Goal: Task Accomplishment & Management: Use online tool/utility

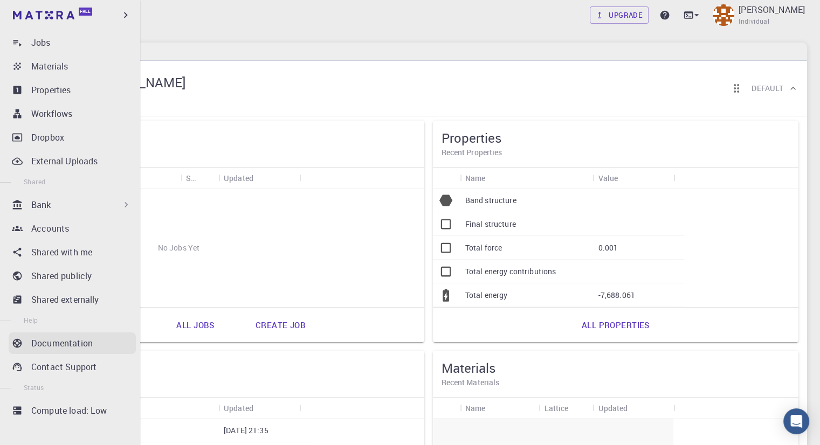
scroll to position [92, 0]
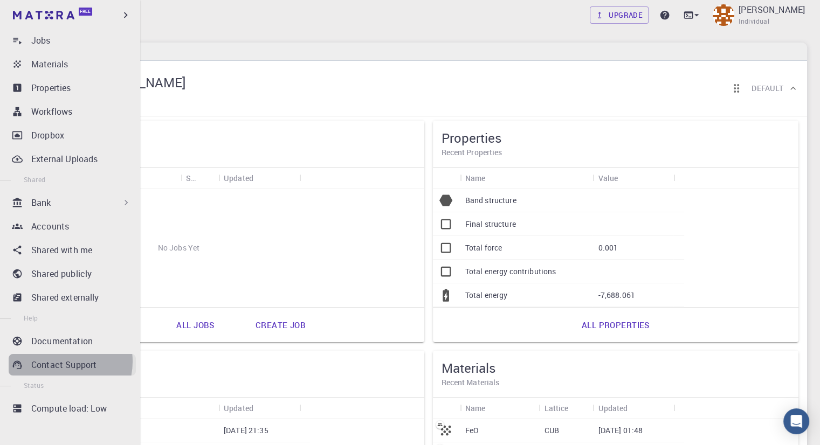
click at [60, 362] on p "Contact Support" at bounding box center [63, 365] width 65 height 13
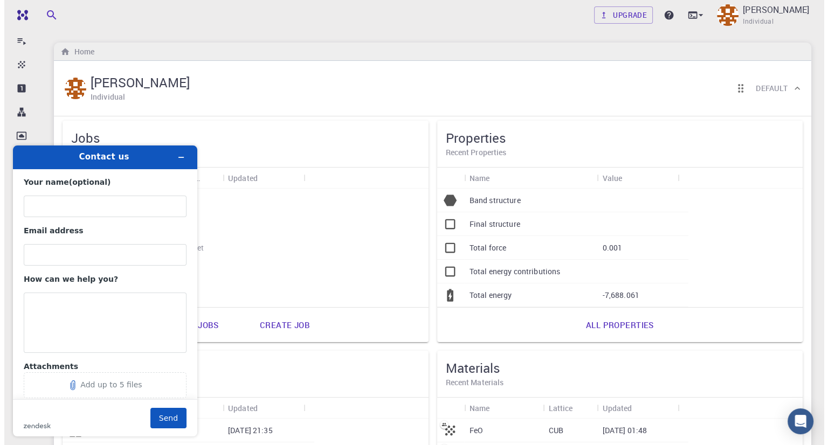
scroll to position [0, 0]
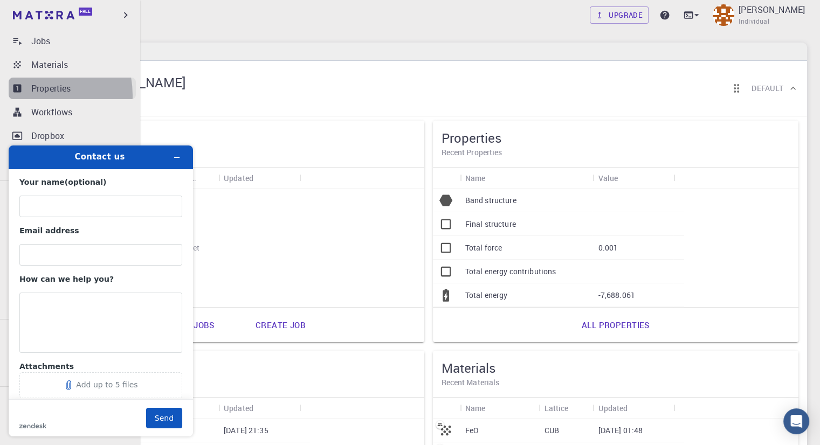
click at [28, 94] on link "Properties" at bounding box center [72, 89] width 127 height 22
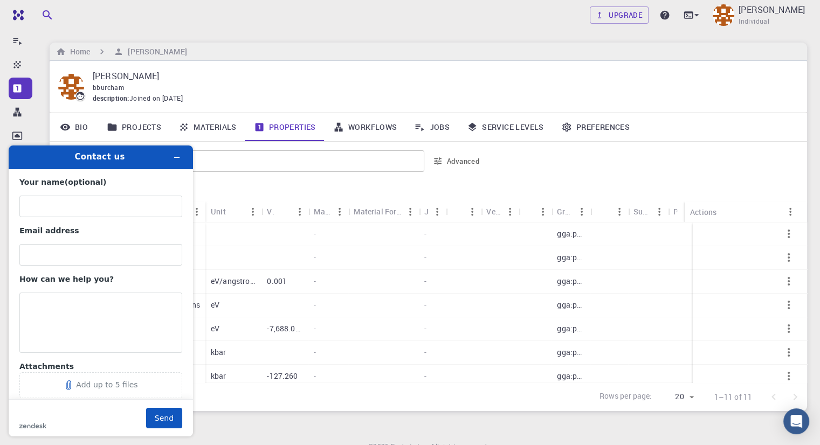
click at [451, 184] on div at bounding box center [468, 192] width 662 height 19
click at [174, 158] on icon "Minimize widget" at bounding box center [177, 158] width 8 height 8
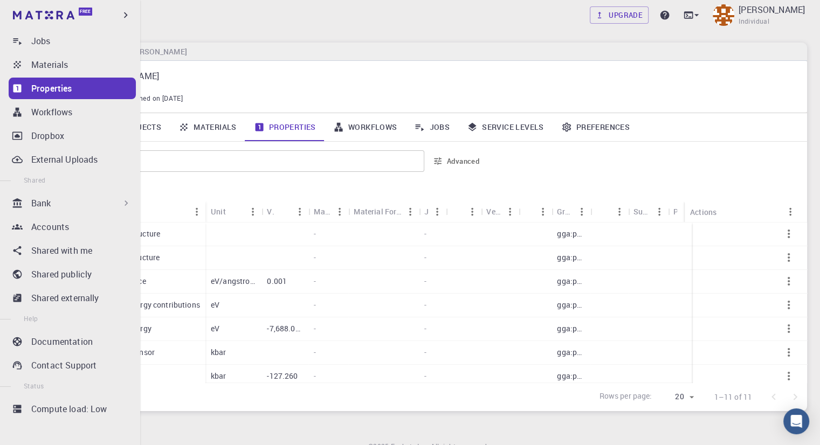
click at [63, 207] on div "Bank" at bounding box center [81, 203] width 100 height 13
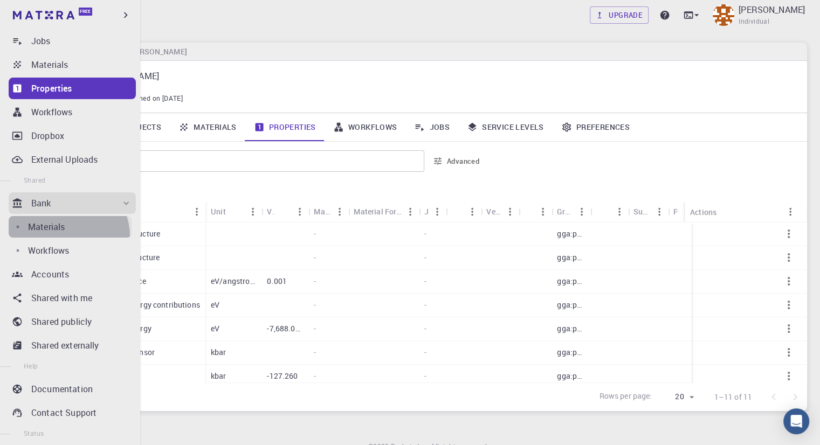
click at [67, 236] on link "Materials" at bounding box center [70, 227] width 123 height 22
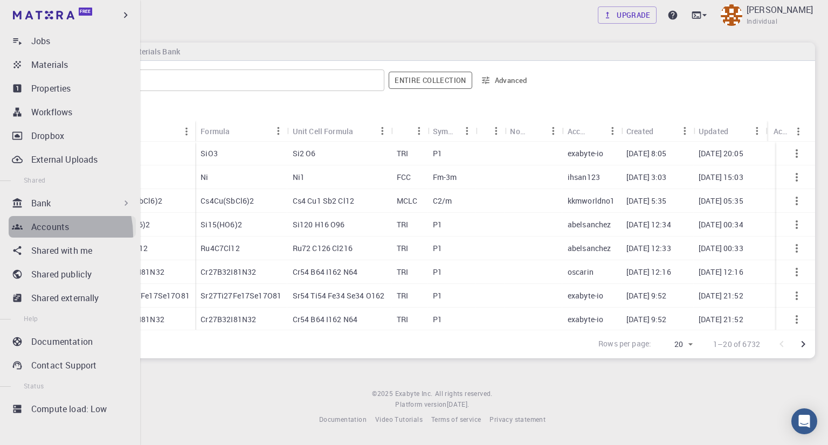
click at [43, 235] on link "Accounts" at bounding box center [72, 227] width 127 height 22
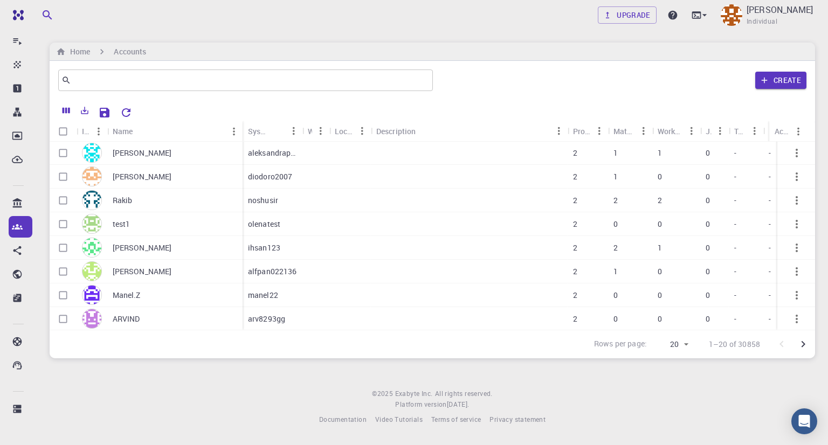
scroll to position [294, 0]
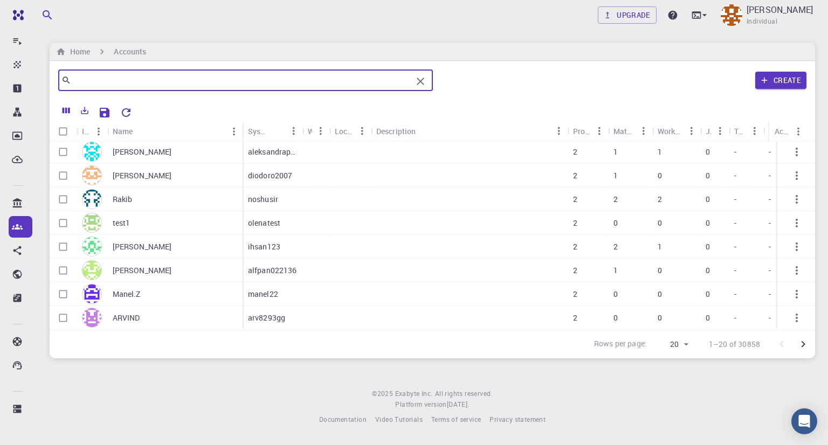
click at [120, 80] on input "text" at bounding box center [241, 80] width 341 height 15
type input "[PERSON_NAME]"
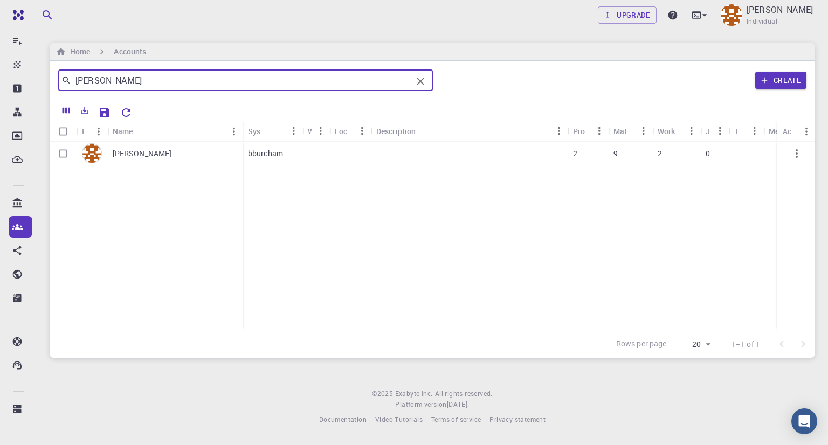
scroll to position [0, 0]
click at [422, 83] on icon "Clear" at bounding box center [420, 81] width 13 height 13
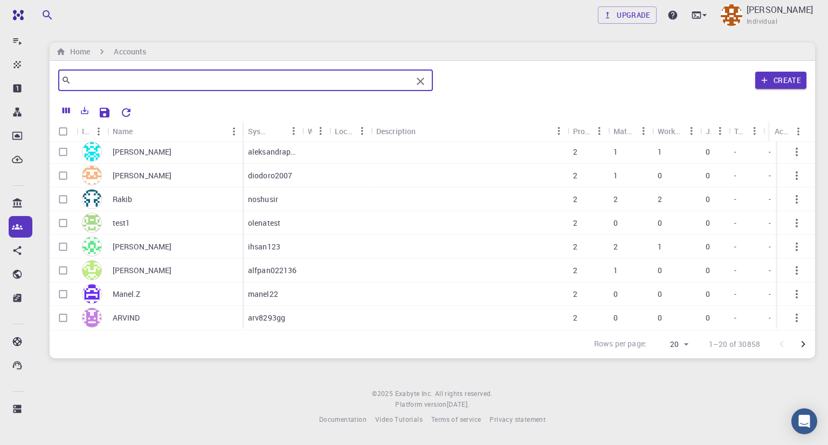
scroll to position [294, 0]
click at [808, 345] on icon "Go to next page" at bounding box center [803, 344] width 13 height 13
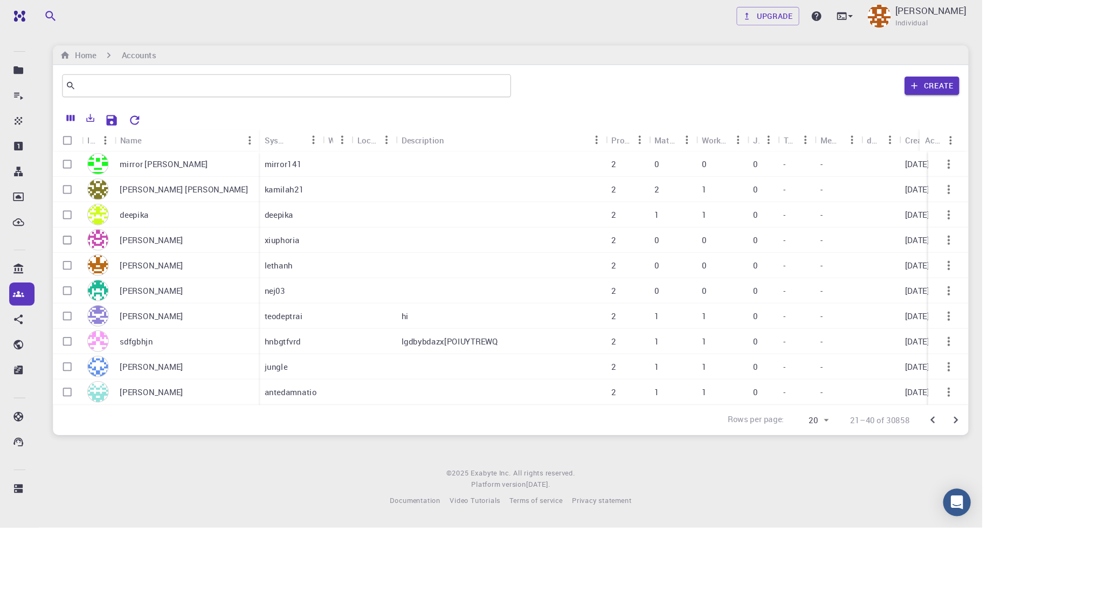
scroll to position [0, 0]
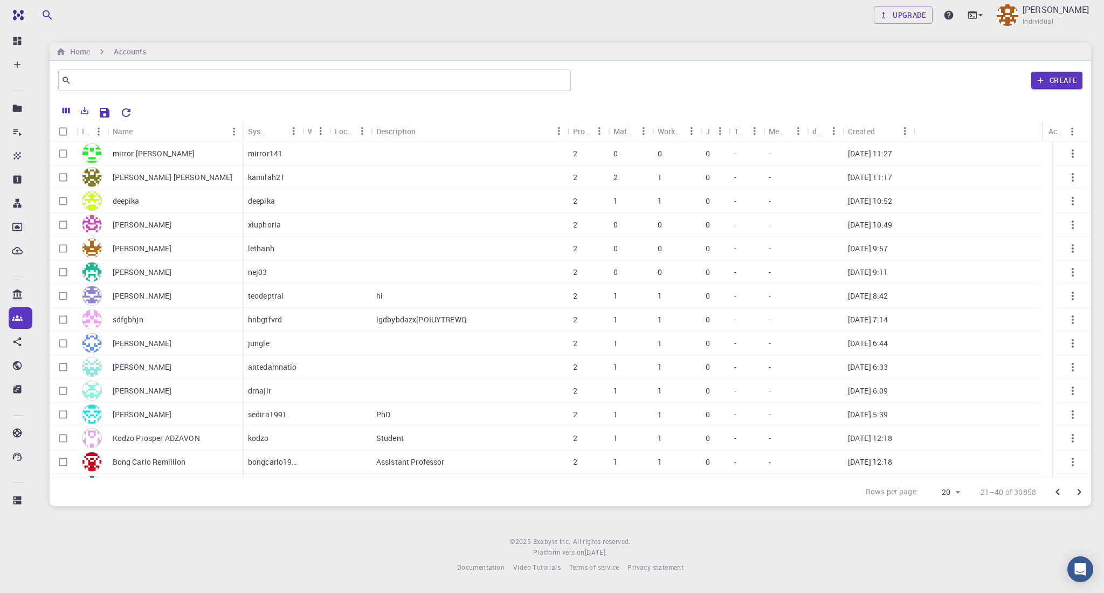
click at [828, 445] on icon "Go to next page" at bounding box center [1079, 492] width 13 height 13
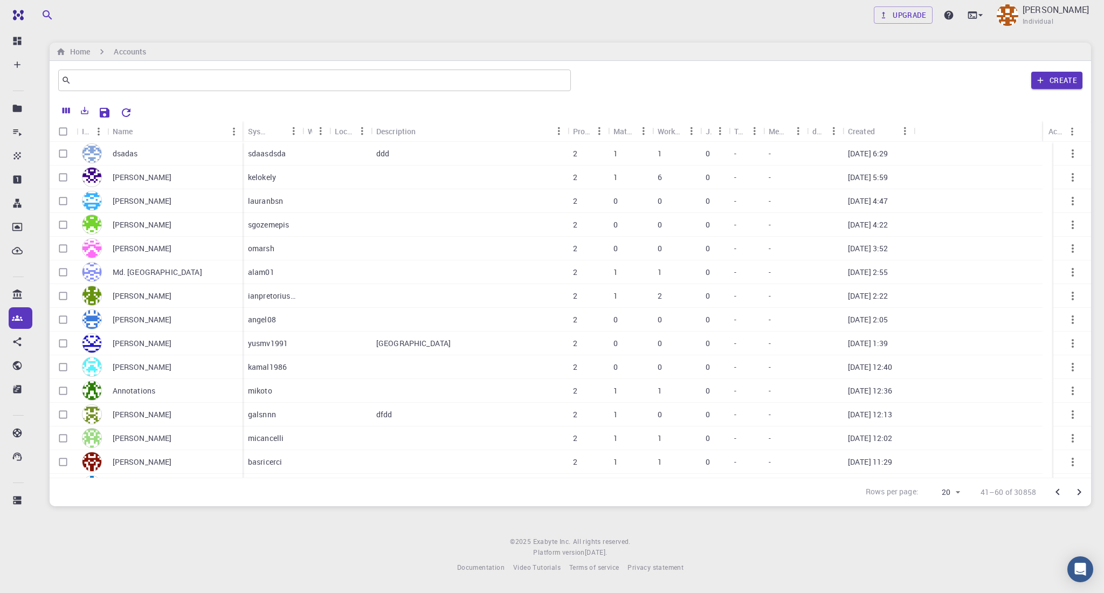
click at [828, 445] on icon "Go to next page" at bounding box center [1079, 492] width 13 height 13
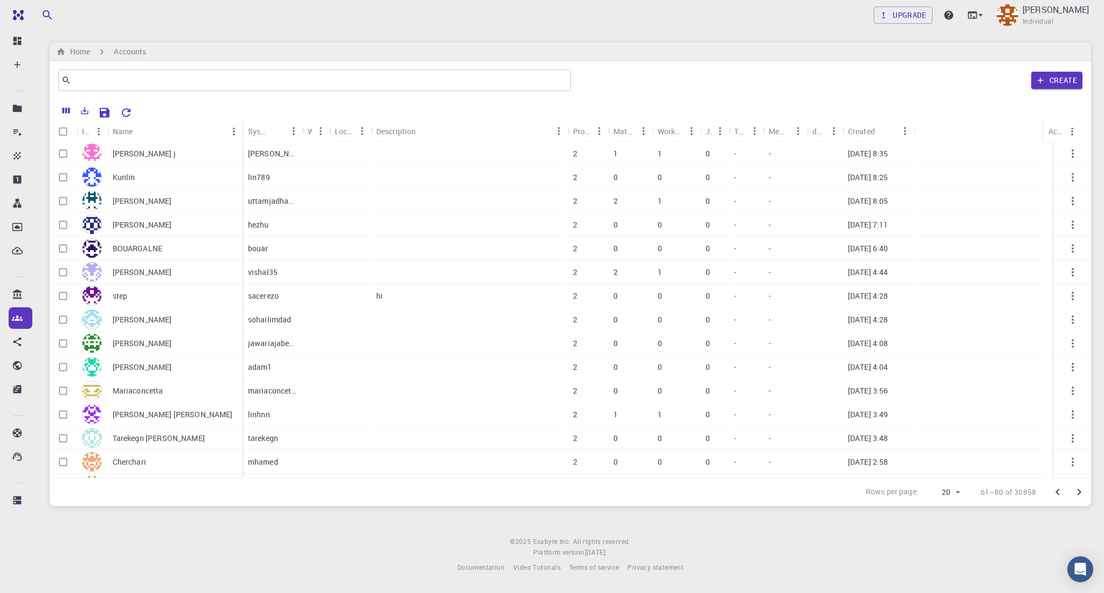
click at [828, 445] on icon "Go to next page" at bounding box center [1079, 492] width 13 height 13
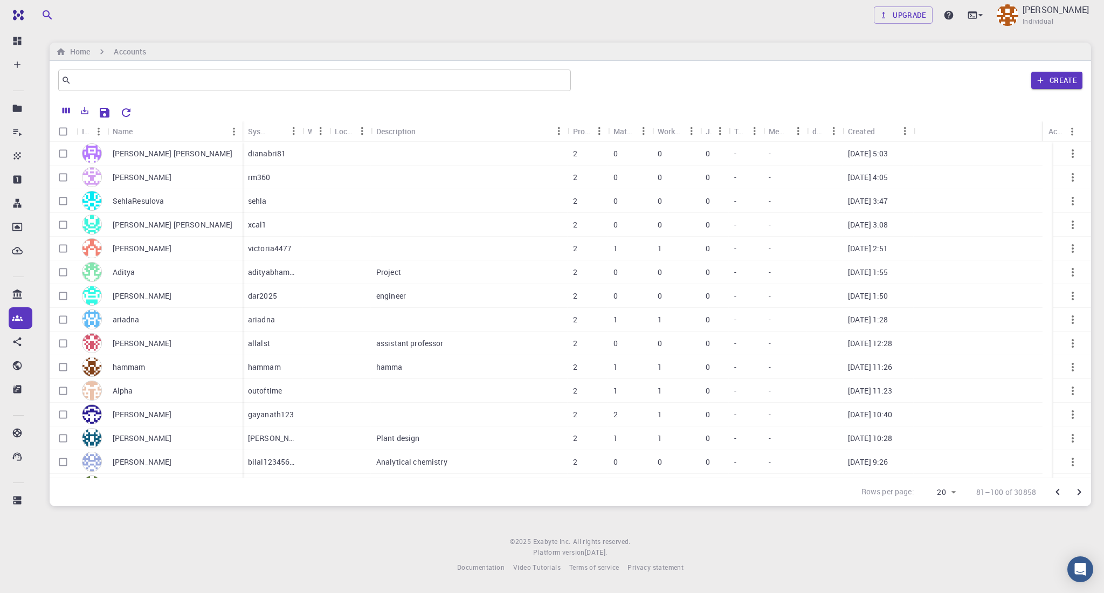
click at [828, 445] on icon "Go to next page" at bounding box center [1079, 492] width 13 height 13
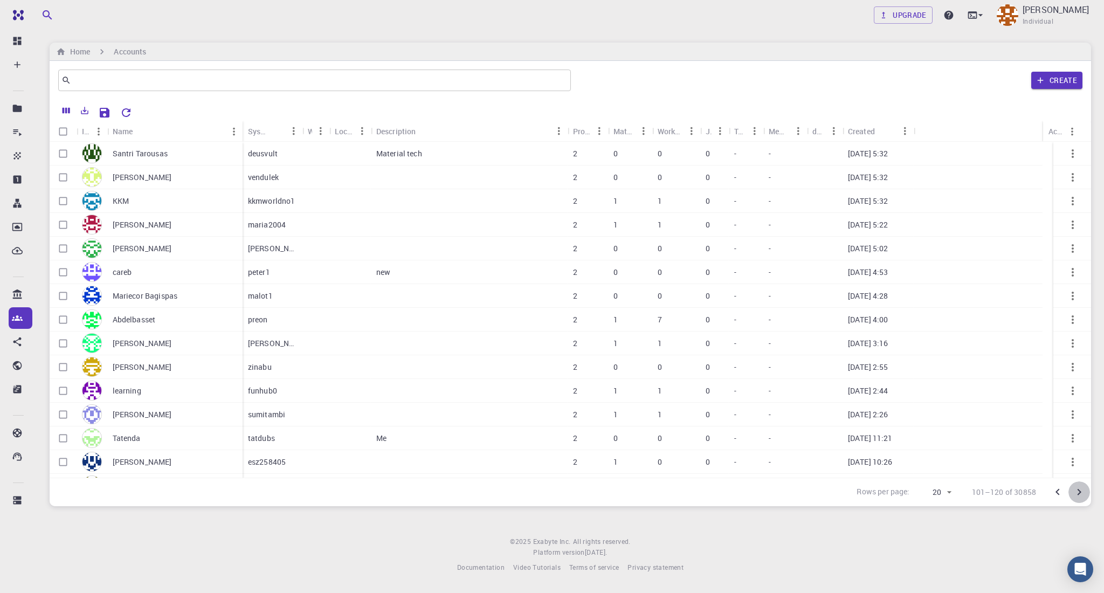
click at [828, 445] on icon "Go to next page" at bounding box center [1079, 492] width 13 height 13
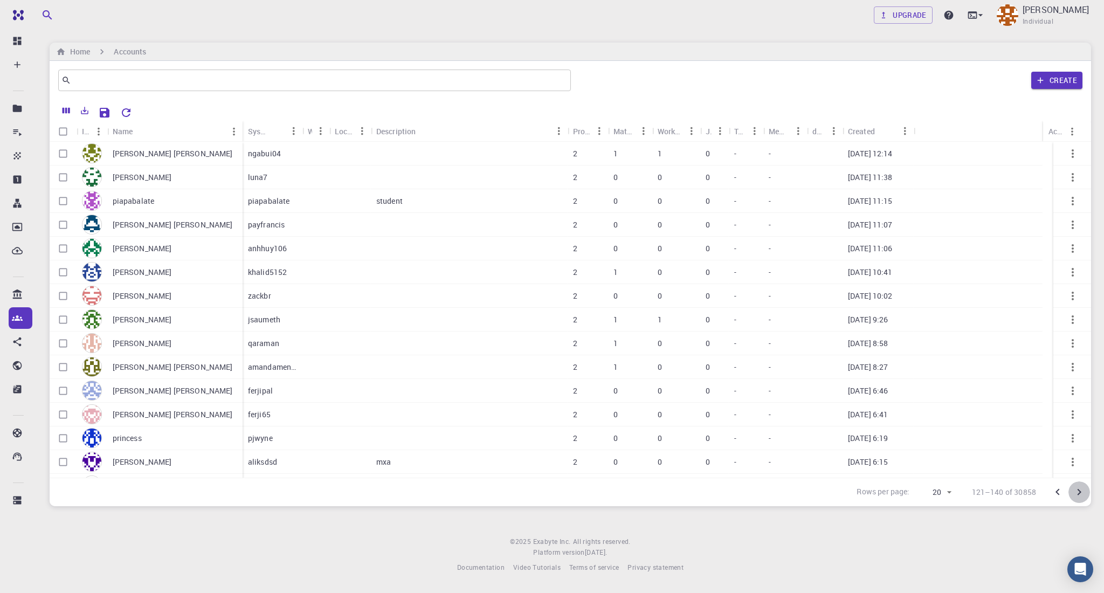
click at [828, 445] on icon "Go to next page" at bounding box center [1079, 492] width 13 height 13
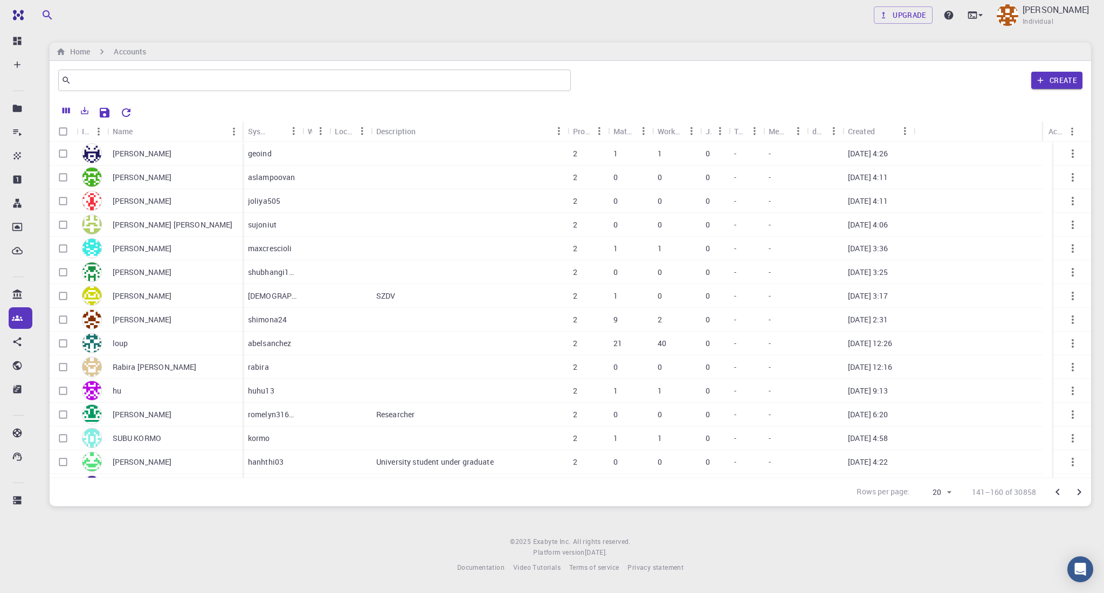
click at [828, 445] on icon "Go to next page" at bounding box center [1079, 492] width 13 height 13
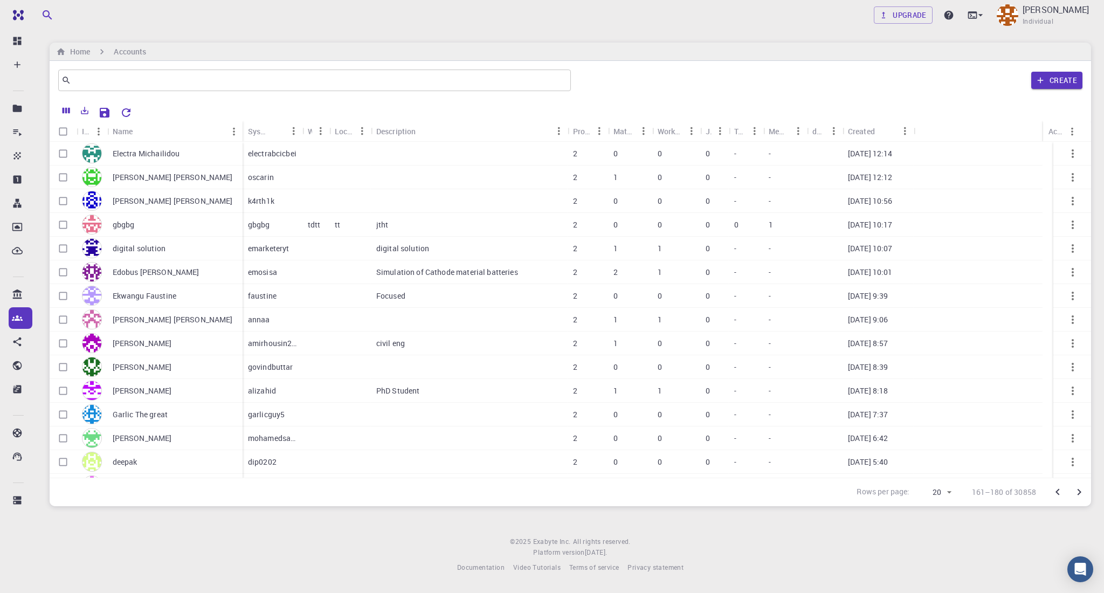
click at [828, 445] on icon "Go to previous page" at bounding box center [1058, 492] width 13 height 13
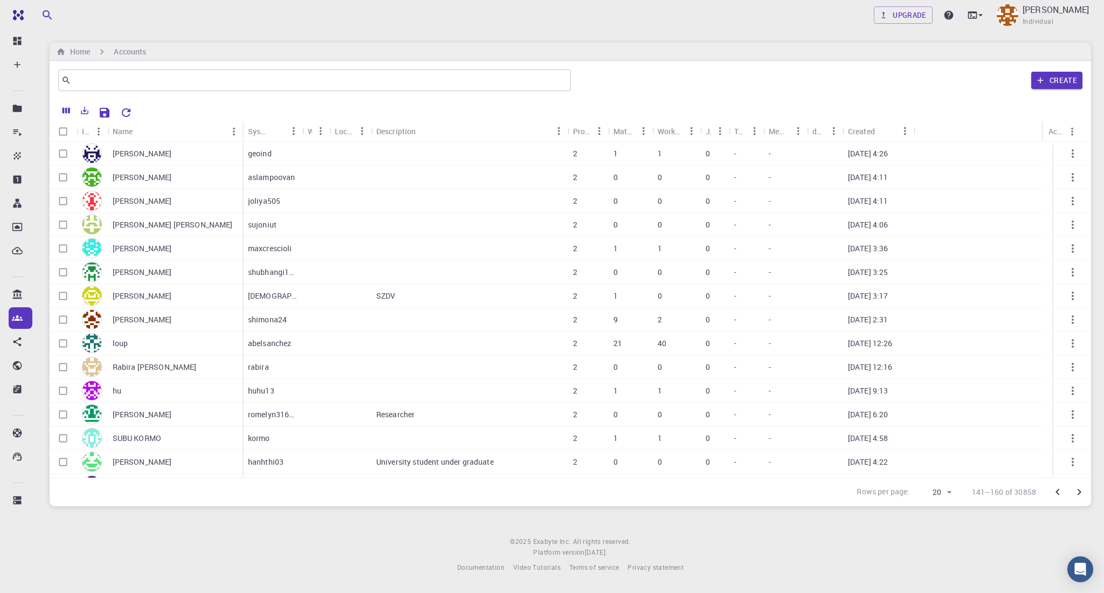
click at [598, 340] on div "2" at bounding box center [588, 344] width 40 height 24
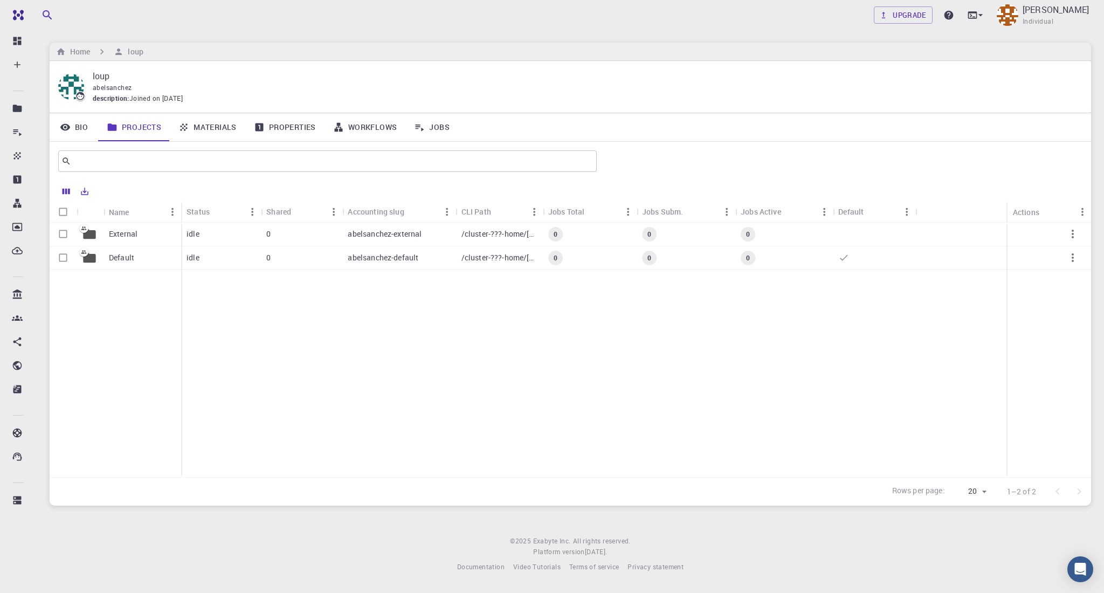
click at [290, 260] on div "0" at bounding box center [301, 258] width 81 height 24
click at [136, 237] on p "External" at bounding box center [123, 234] width 29 height 11
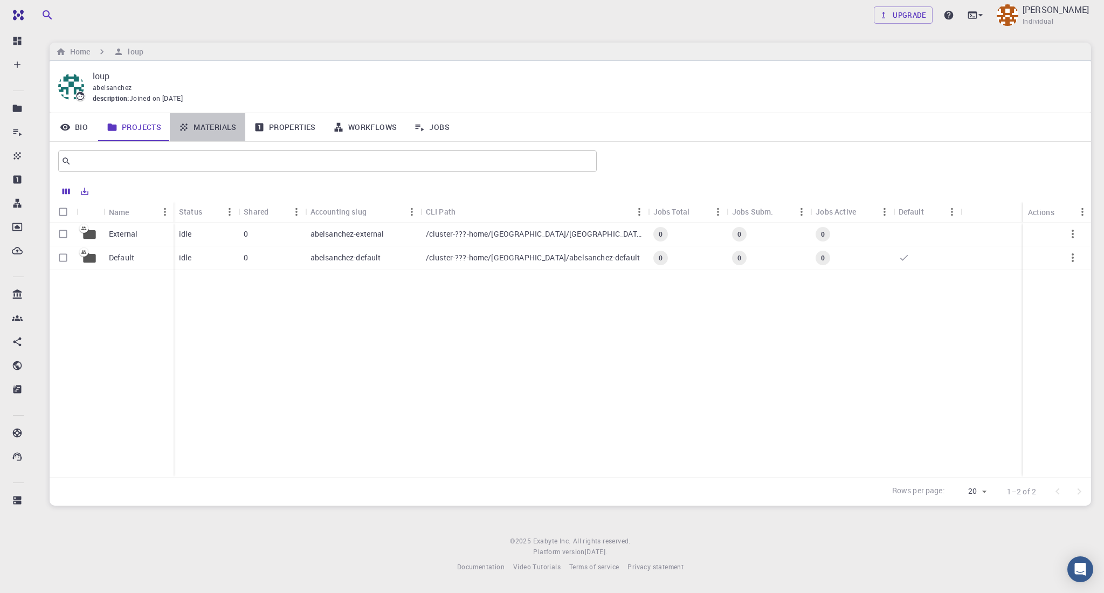
click at [218, 129] on link "Materials" at bounding box center [207, 127] width 75 height 28
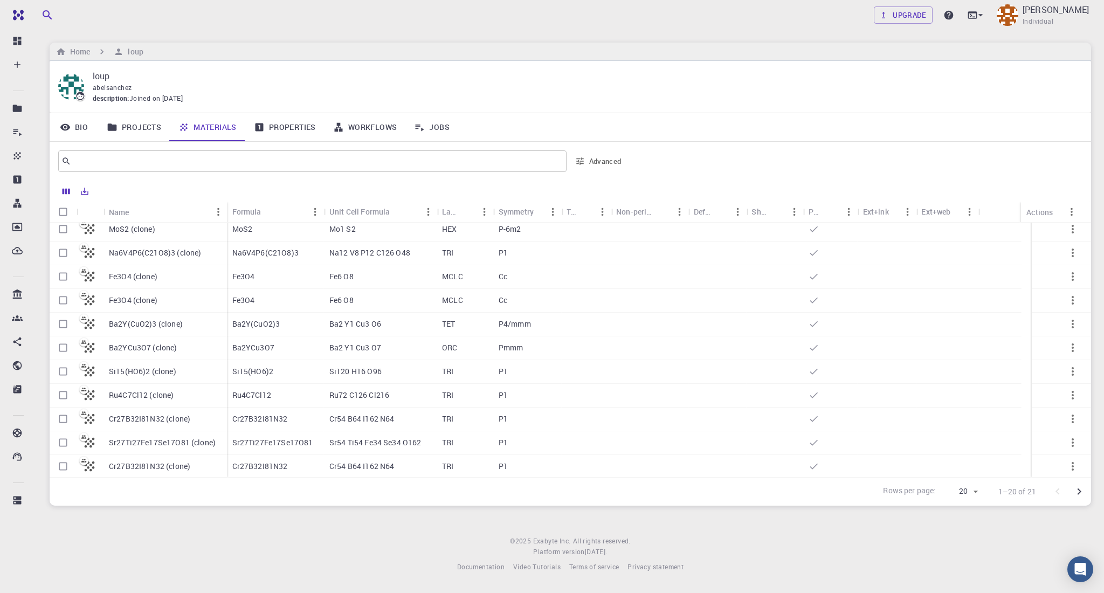
scroll to position [219, 0]
click at [362, 122] on link "Workflows" at bounding box center [365, 127] width 81 height 28
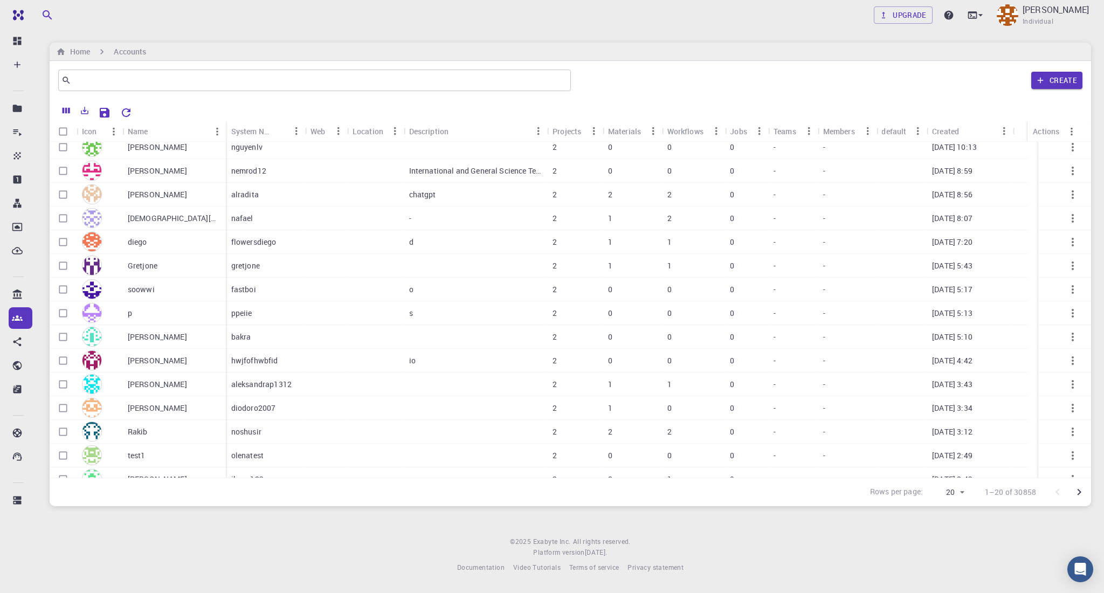
scroll to position [138, 0]
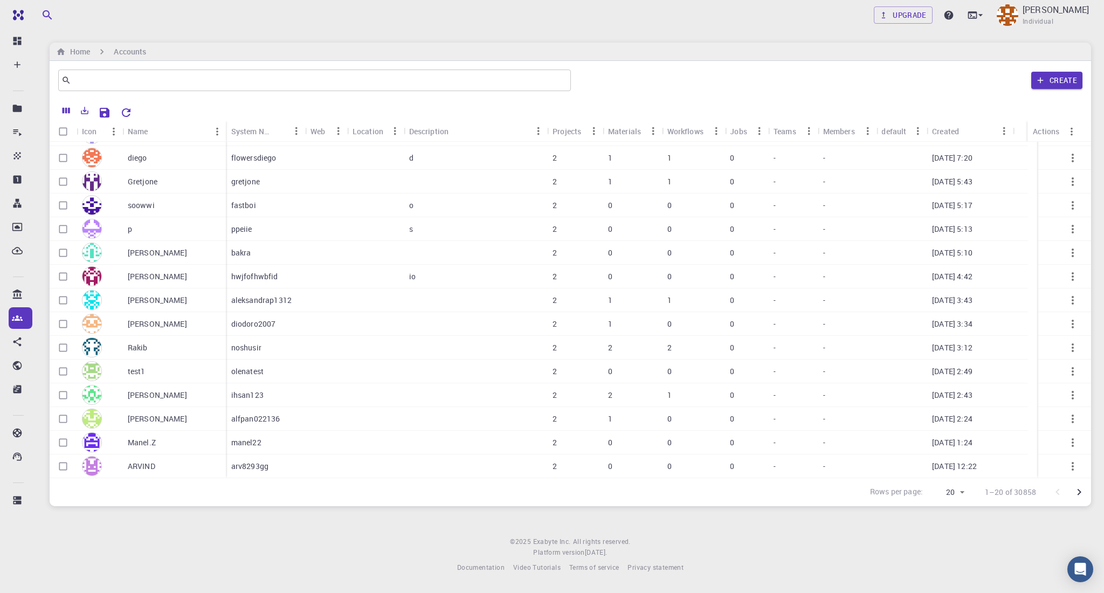
click at [828, 445] on icon "Go to next page" at bounding box center [1079, 492] width 13 height 13
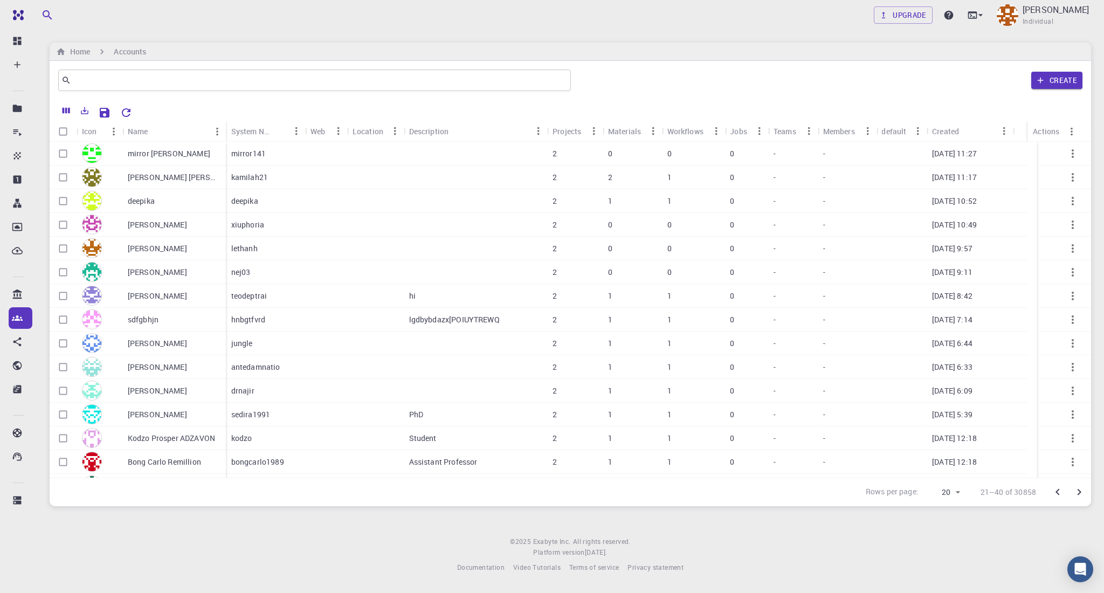
click at [828, 445] on icon "Go to next page" at bounding box center [1079, 492] width 13 height 13
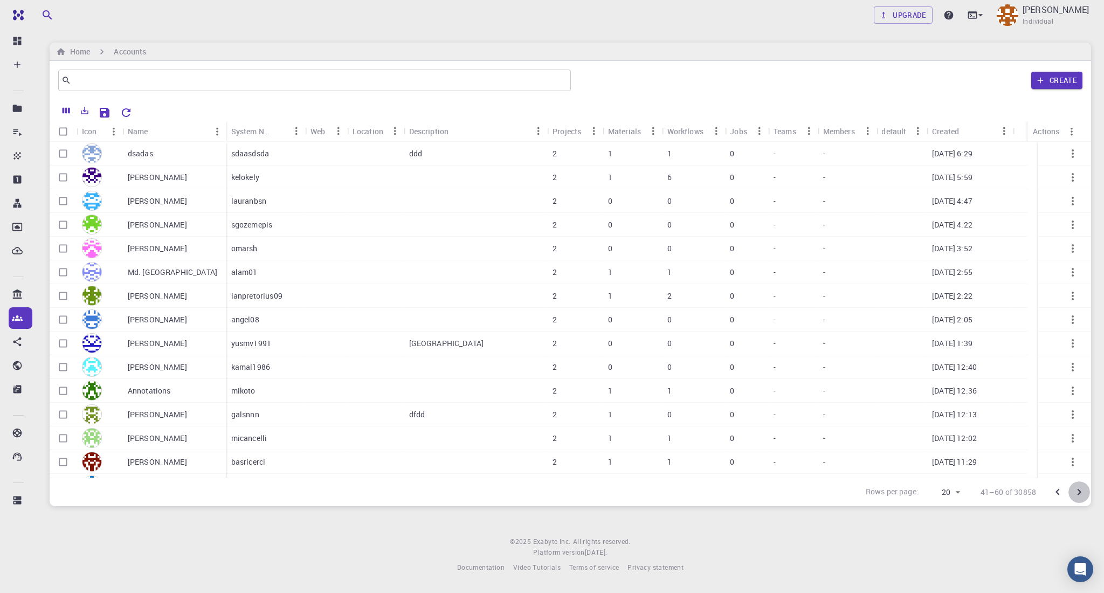
click at [828, 445] on icon "Go to next page" at bounding box center [1079, 492] width 13 height 13
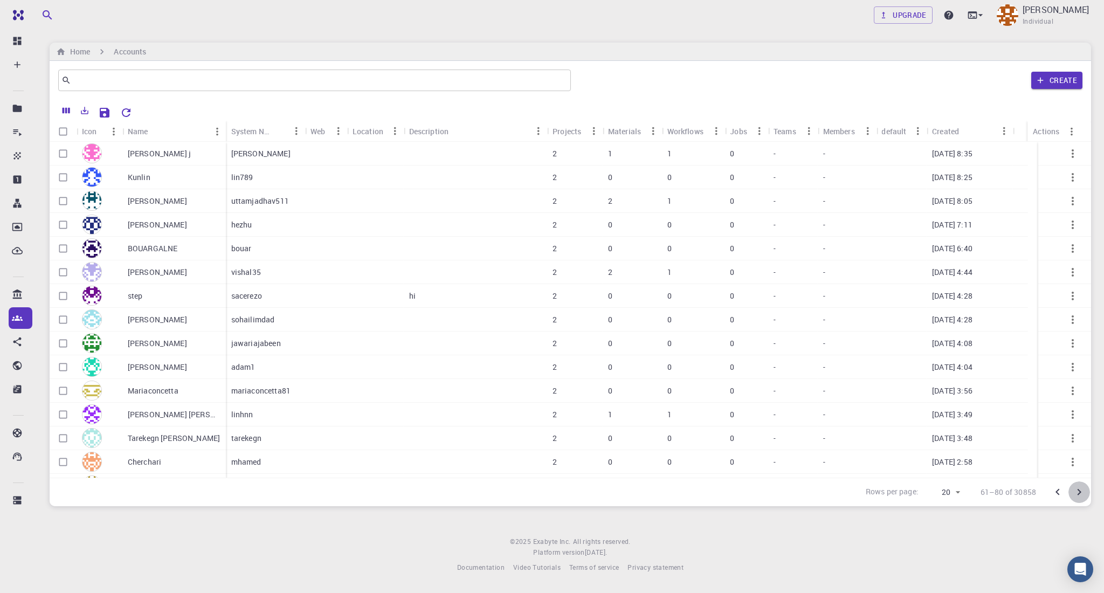
click at [828, 445] on icon "Go to next page" at bounding box center [1079, 492] width 13 height 13
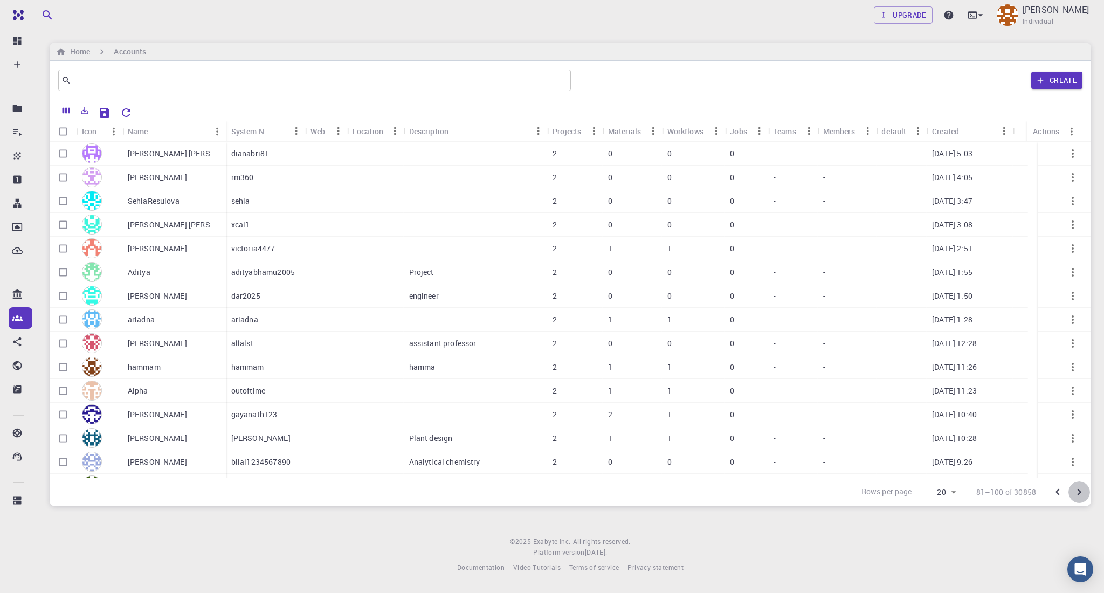
click at [828, 445] on icon "Go to next page" at bounding box center [1079, 492] width 13 height 13
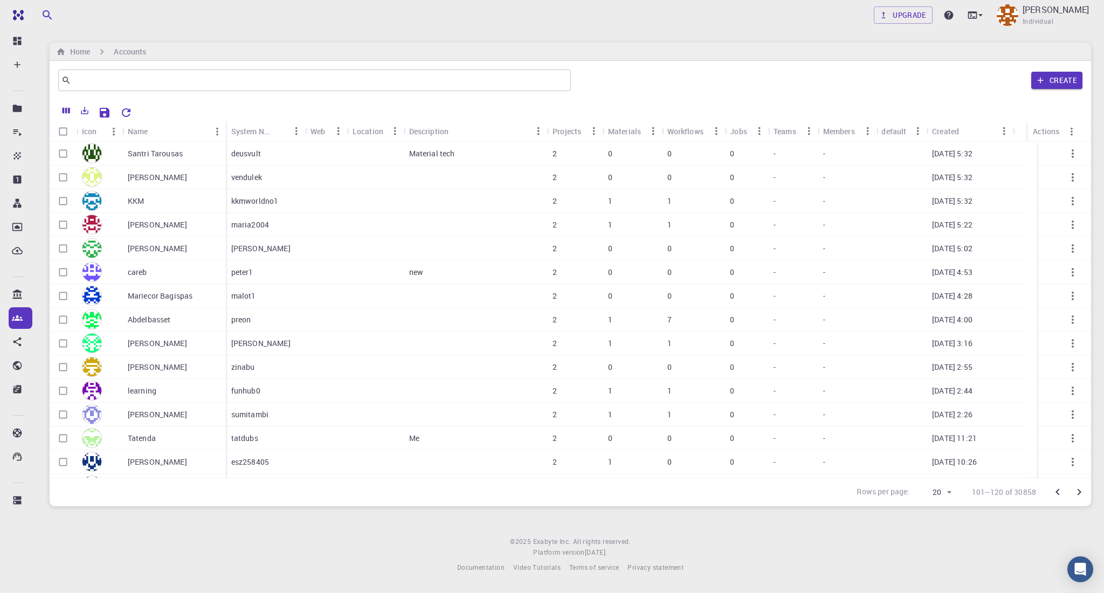
click at [828, 445] on icon "Go to next page" at bounding box center [1079, 492] width 13 height 13
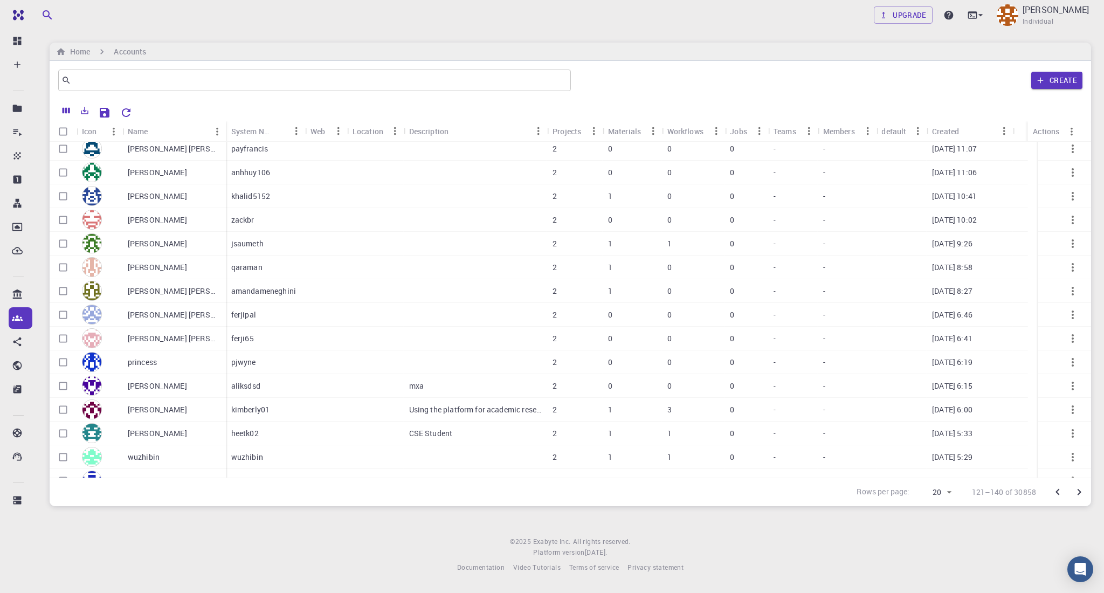
scroll to position [138, 0]
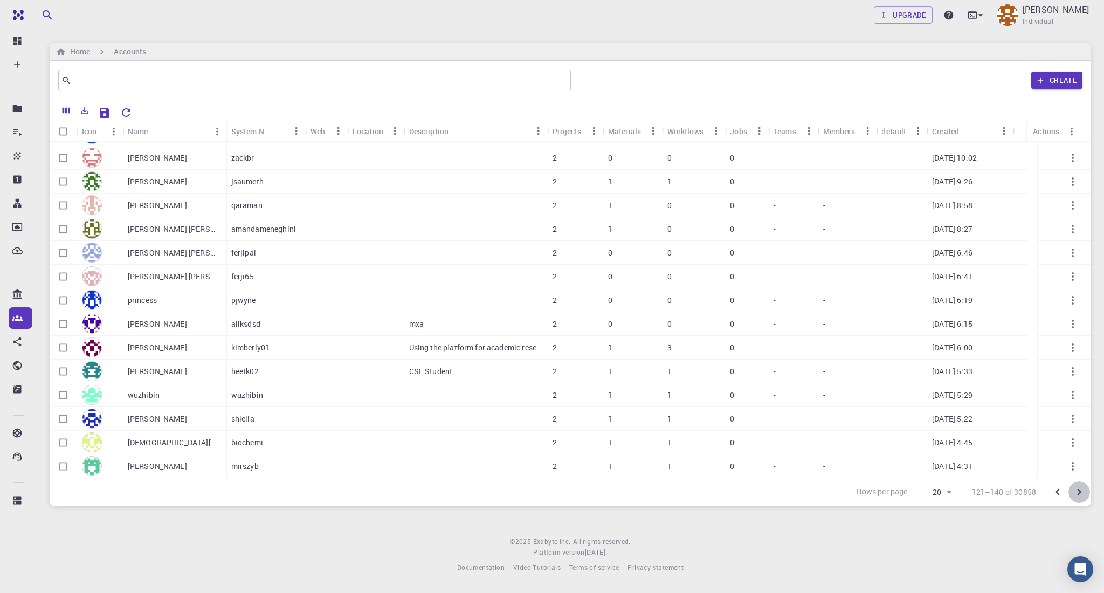
click at [828, 445] on icon "Go to next page" at bounding box center [1079, 492] width 13 height 13
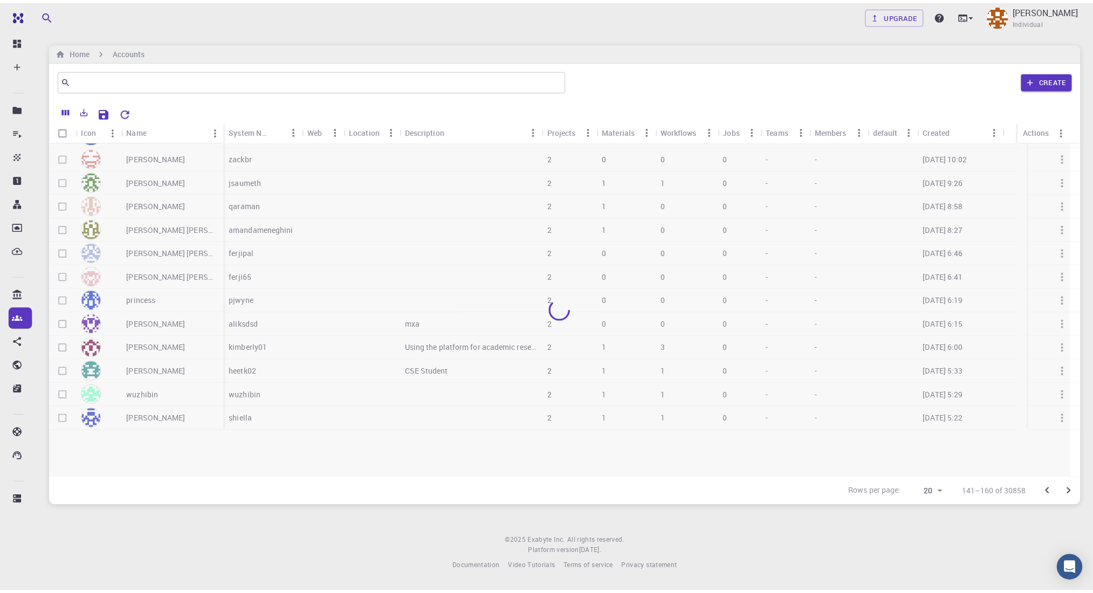
scroll to position [0, 0]
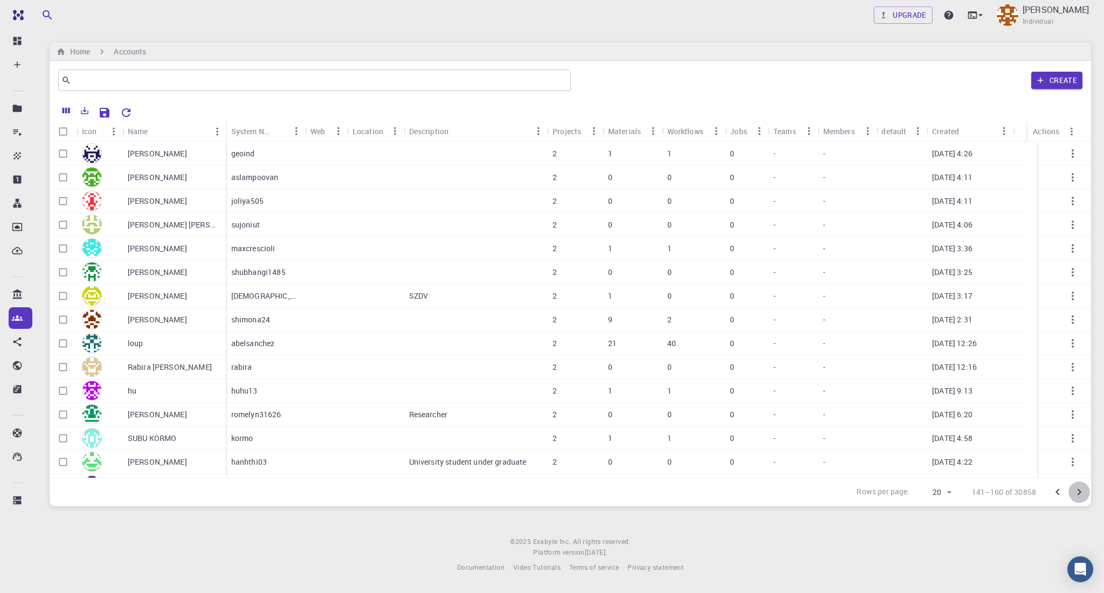
click at [828, 445] on icon "Go to next page" at bounding box center [1079, 492] width 13 height 13
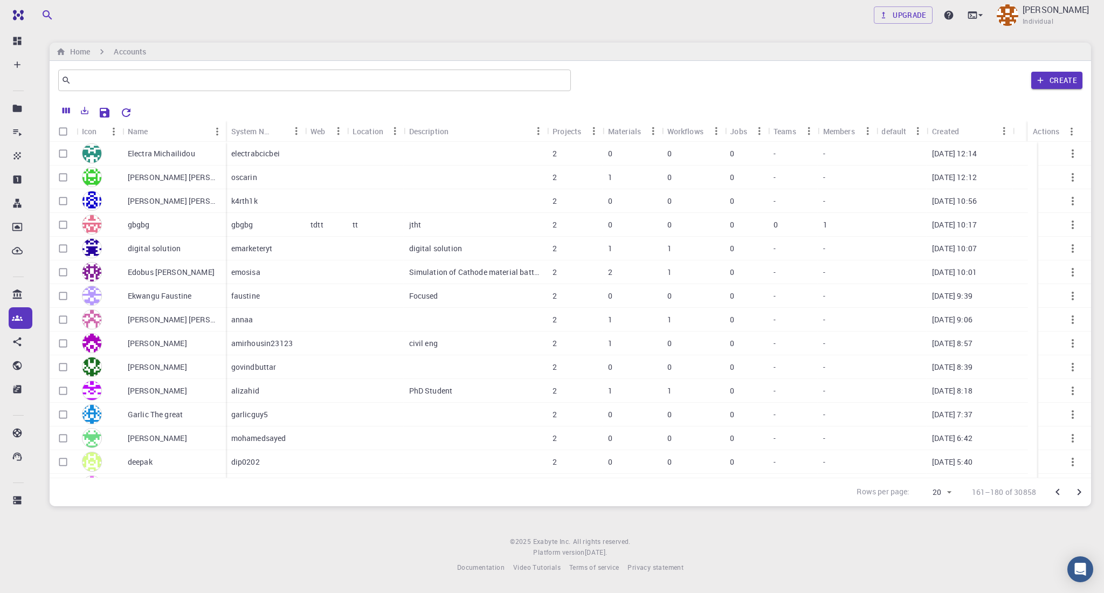
click at [828, 445] on icon "Go to next page" at bounding box center [1079, 492] width 13 height 13
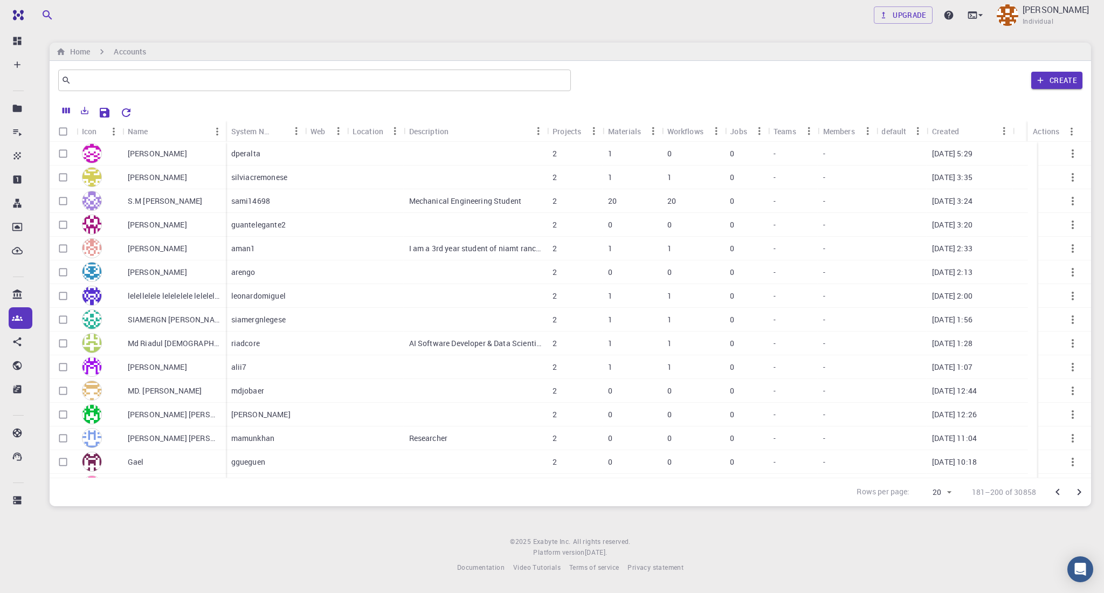
click at [828, 445] on icon "Go to next page" at bounding box center [1079, 492] width 13 height 13
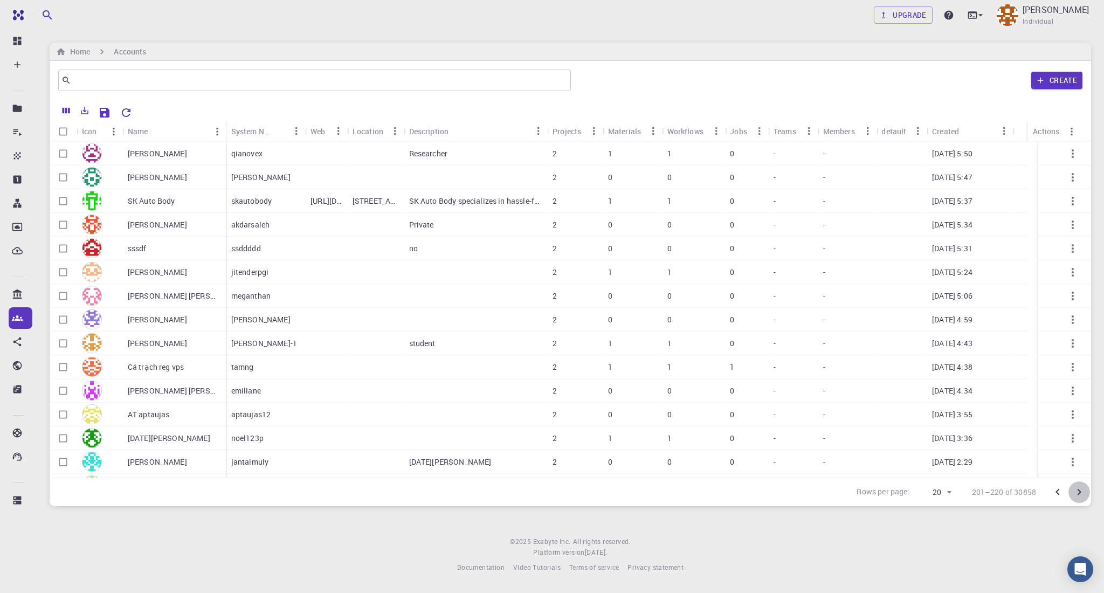
click at [828, 445] on icon "Go to next page" at bounding box center [1079, 492] width 13 height 13
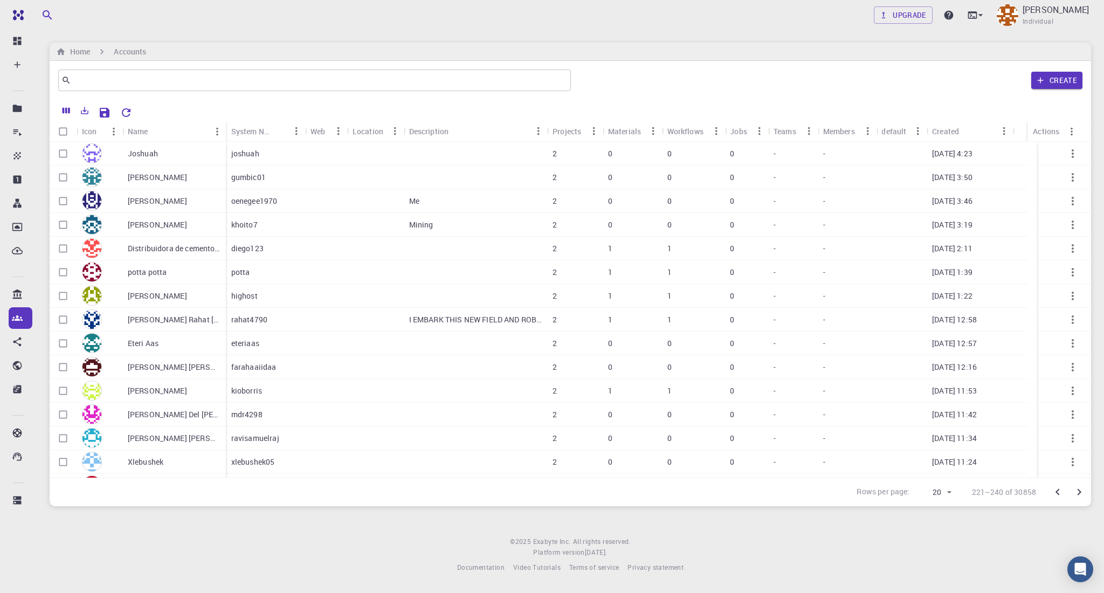
click at [828, 445] on icon "Go to next page" at bounding box center [1079, 492] width 13 height 13
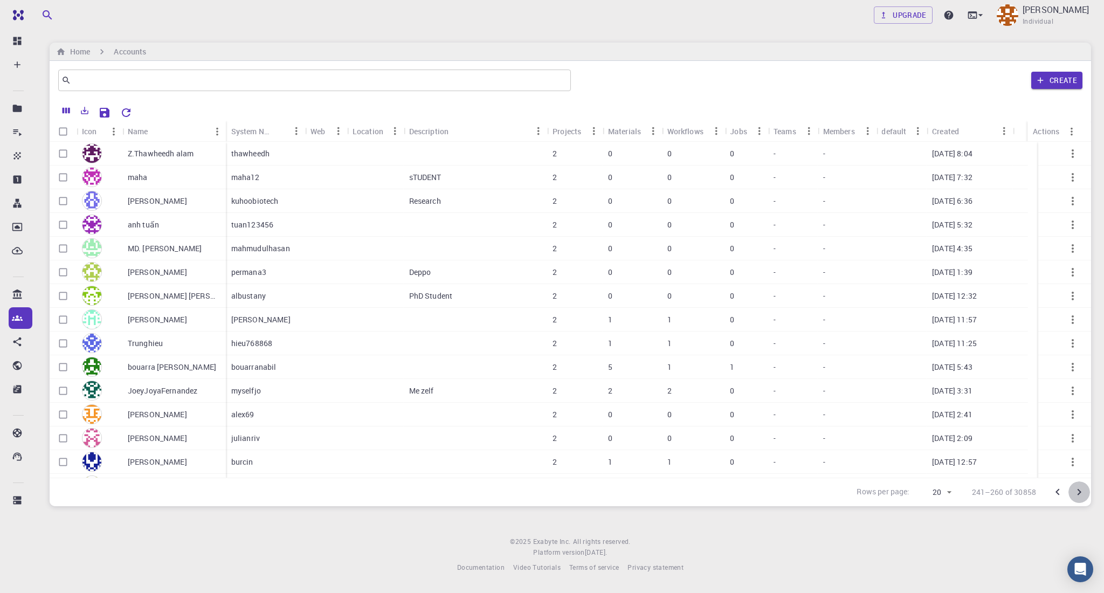
click at [828, 445] on icon "Go to next page" at bounding box center [1079, 492] width 13 height 13
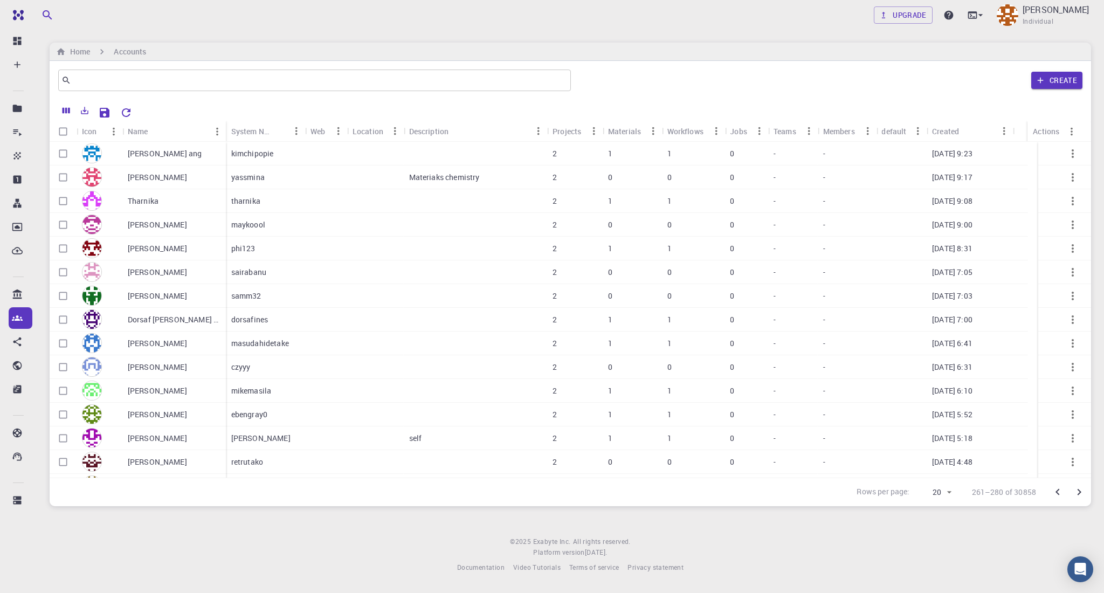
click at [828, 445] on icon "Go to next page" at bounding box center [1079, 492] width 13 height 13
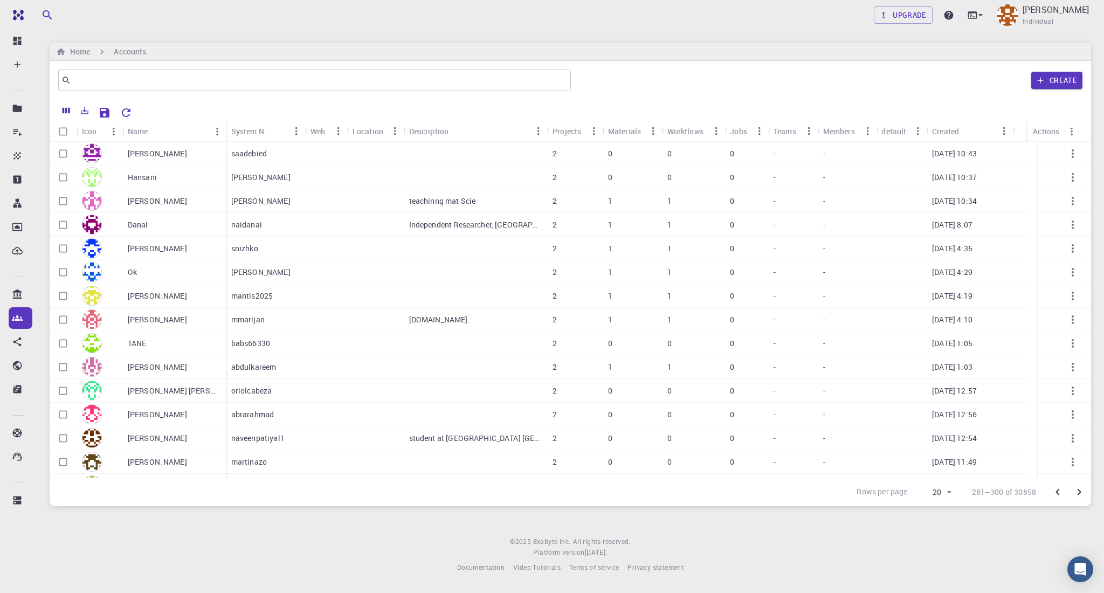
click at [828, 445] on icon "Go to next page" at bounding box center [1079, 492] width 13 height 13
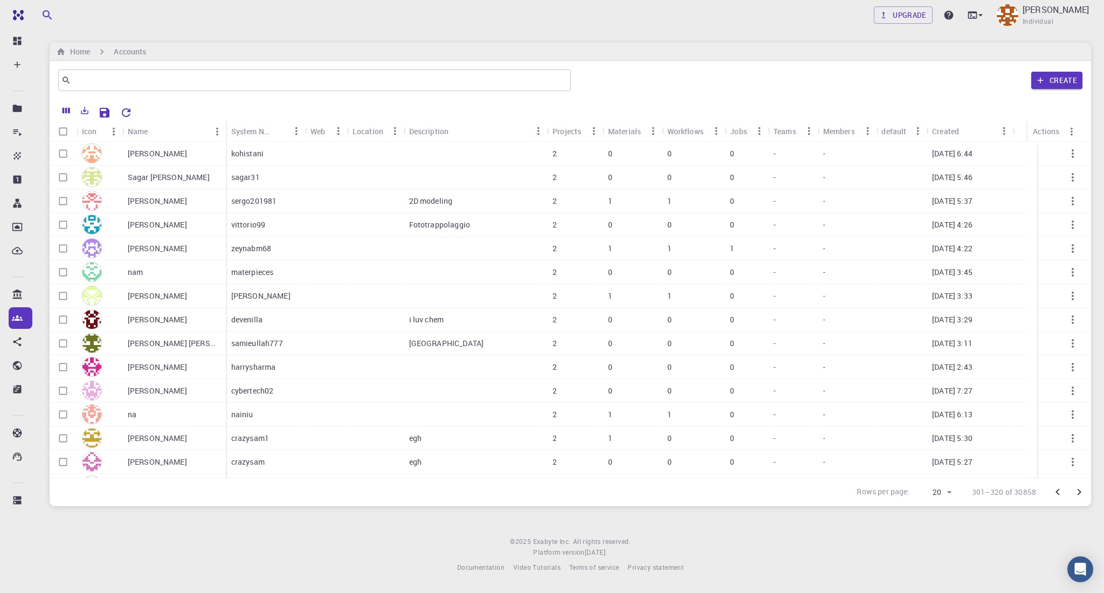
click at [828, 445] on icon "Go to next page" at bounding box center [1079, 492] width 13 height 13
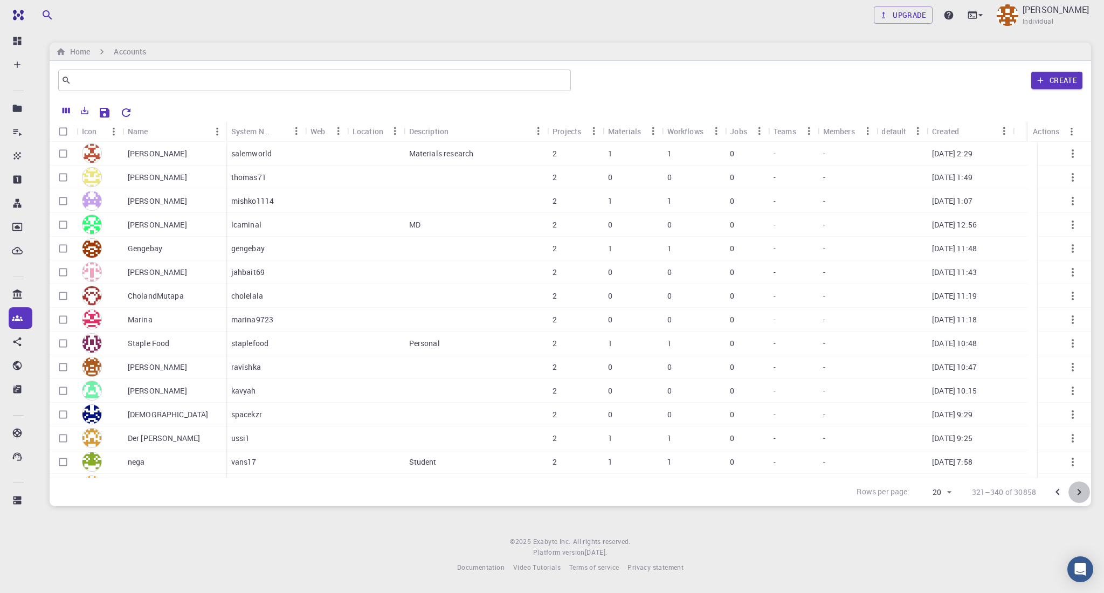
click at [828, 445] on icon "Go to next page" at bounding box center [1079, 492] width 13 height 13
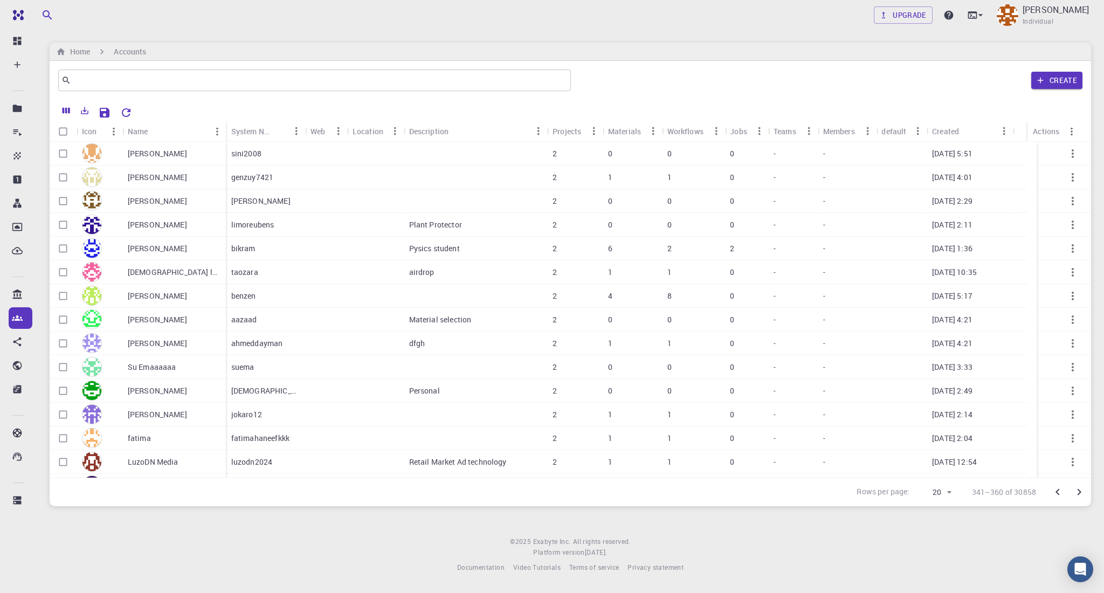
click at [828, 445] on icon "Go to next page" at bounding box center [1079, 492] width 13 height 13
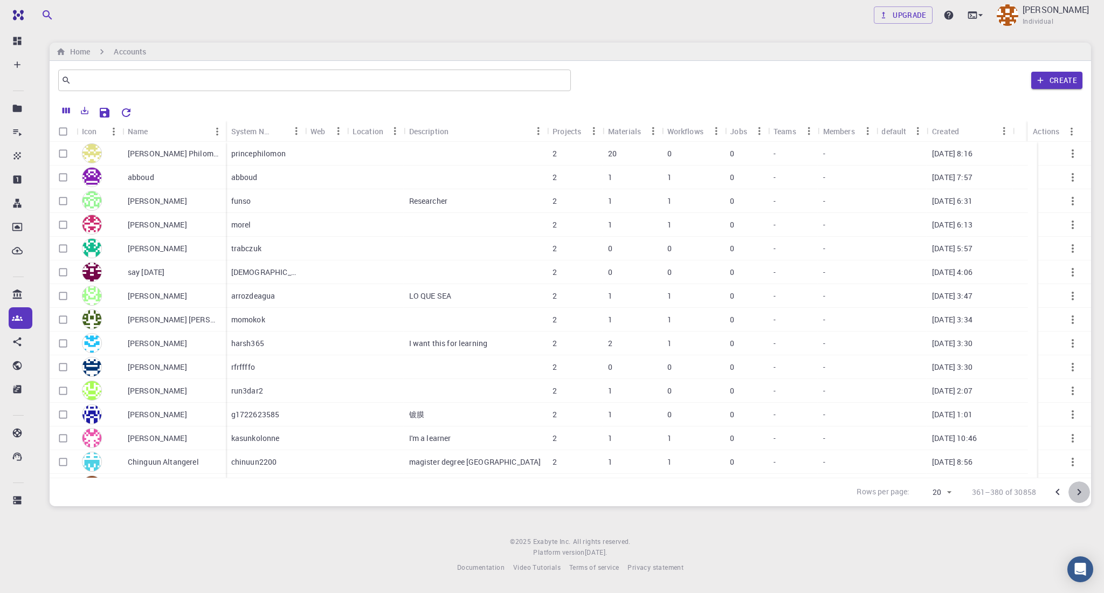
click at [828, 445] on icon "Go to next page" at bounding box center [1079, 492] width 13 height 13
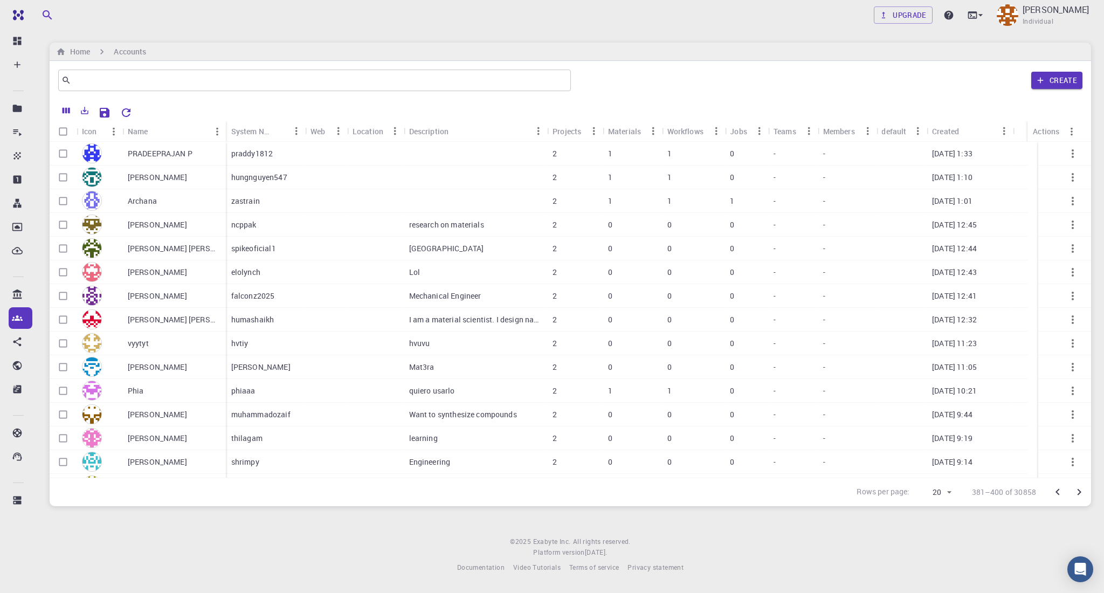
click at [828, 445] on icon "Go to next page" at bounding box center [1079, 492] width 13 height 13
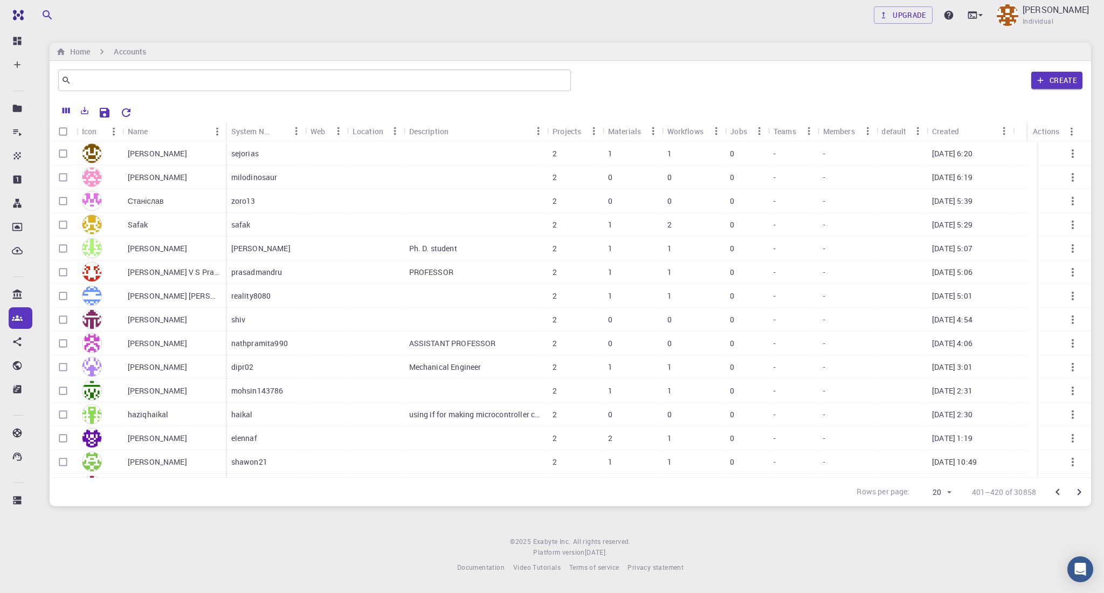
click at [828, 445] on icon "Go to next page" at bounding box center [1079, 492] width 13 height 13
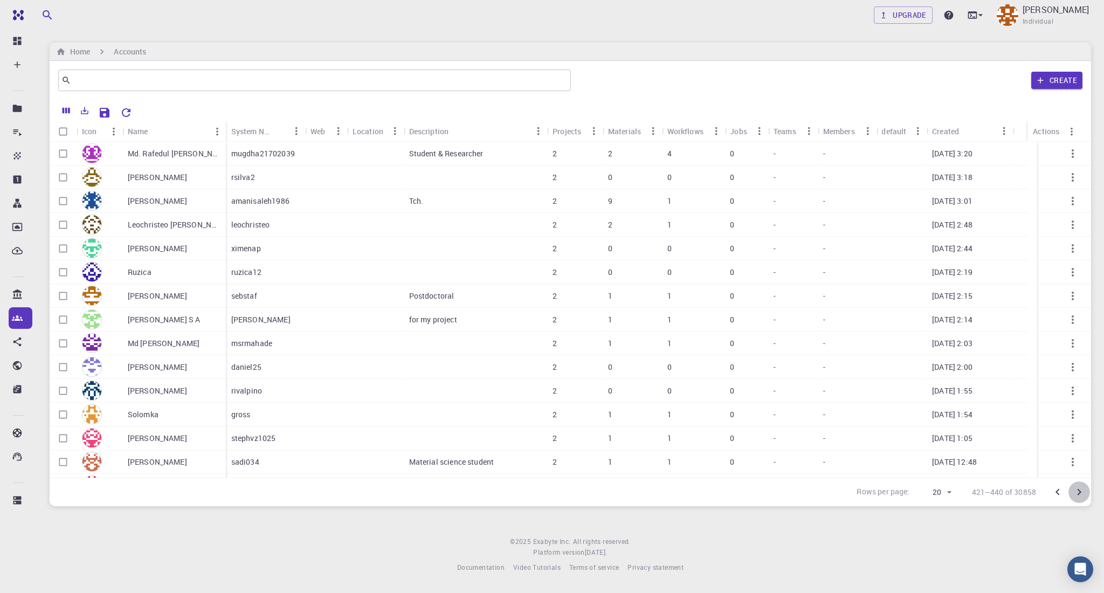
click at [828, 445] on icon "Go to next page" at bounding box center [1079, 492] width 13 height 13
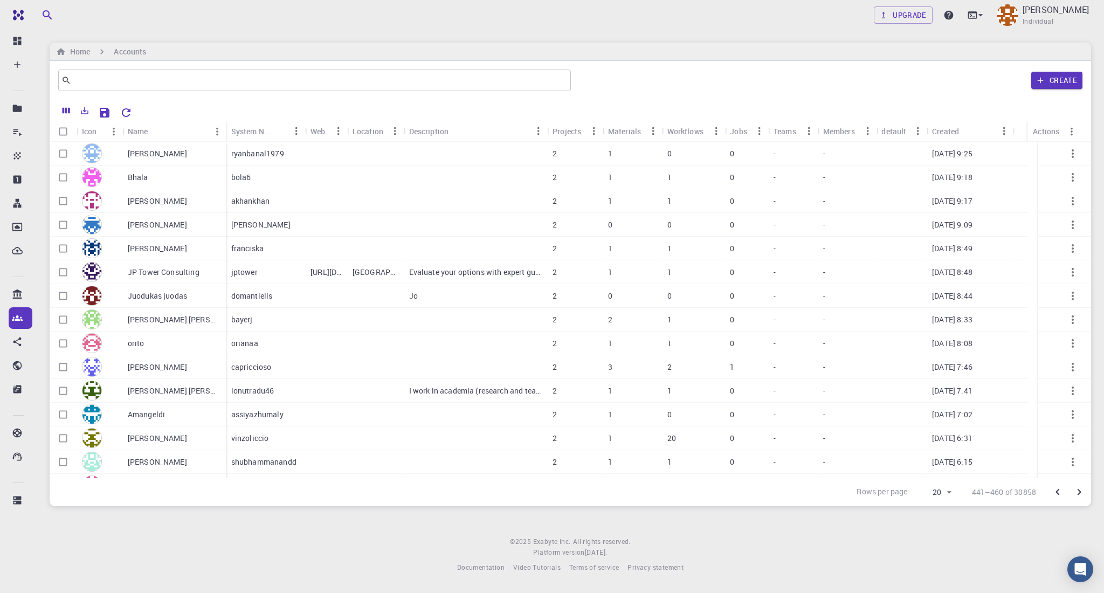
click at [828, 445] on icon "Go to next page" at bounding box center [1079, 492] width 13 height 13
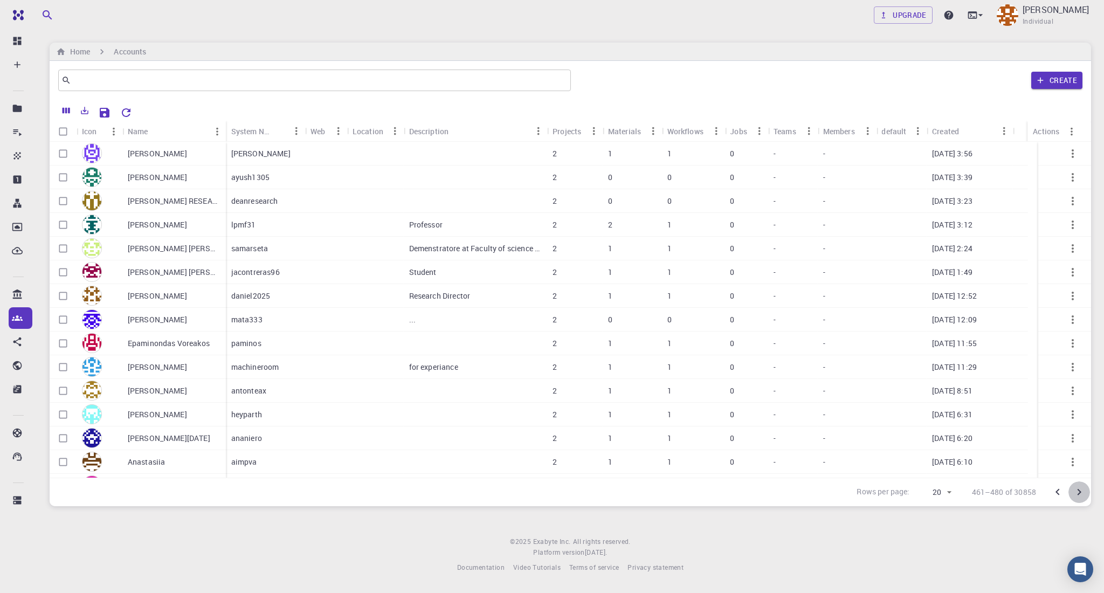
click at [828, 445] on icon "Go to next page" at bounding box center [1079, 492] width 13 height 13
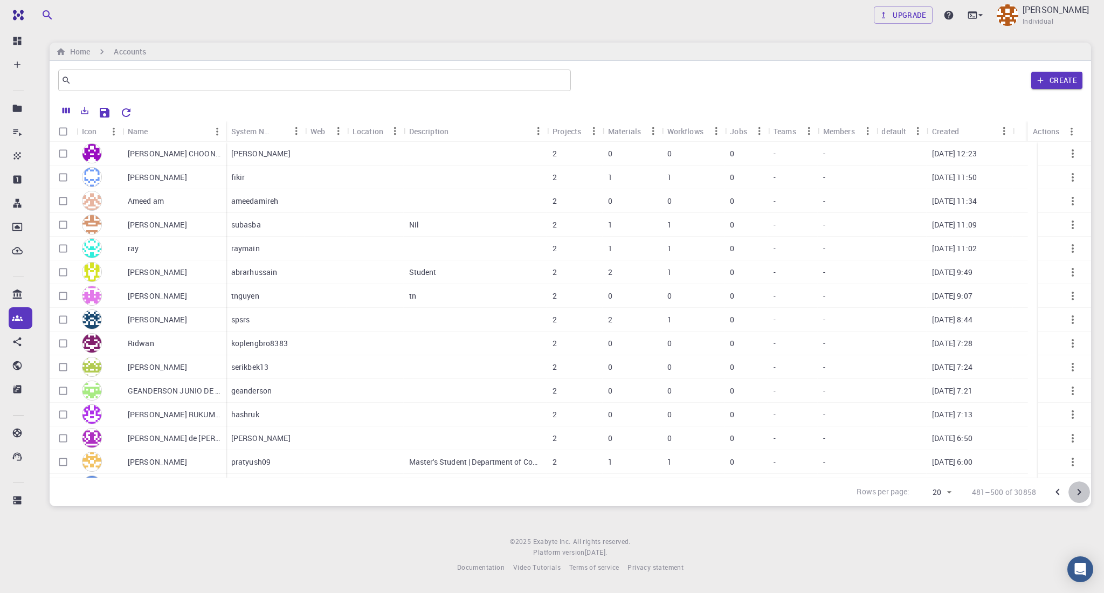
click at [828, 445] on icon "Go to next page" at bounding box center [1079, 492] width 13 height 13
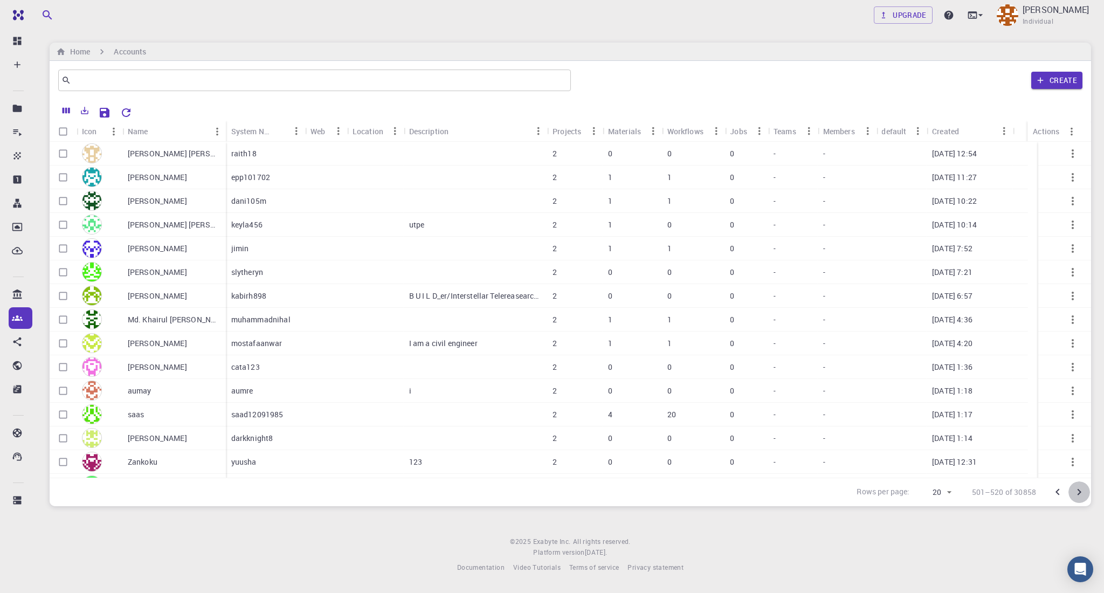
click at [828, 445] on icon "Go to next page" at bounding box center [1079, 492] width 13 height 13
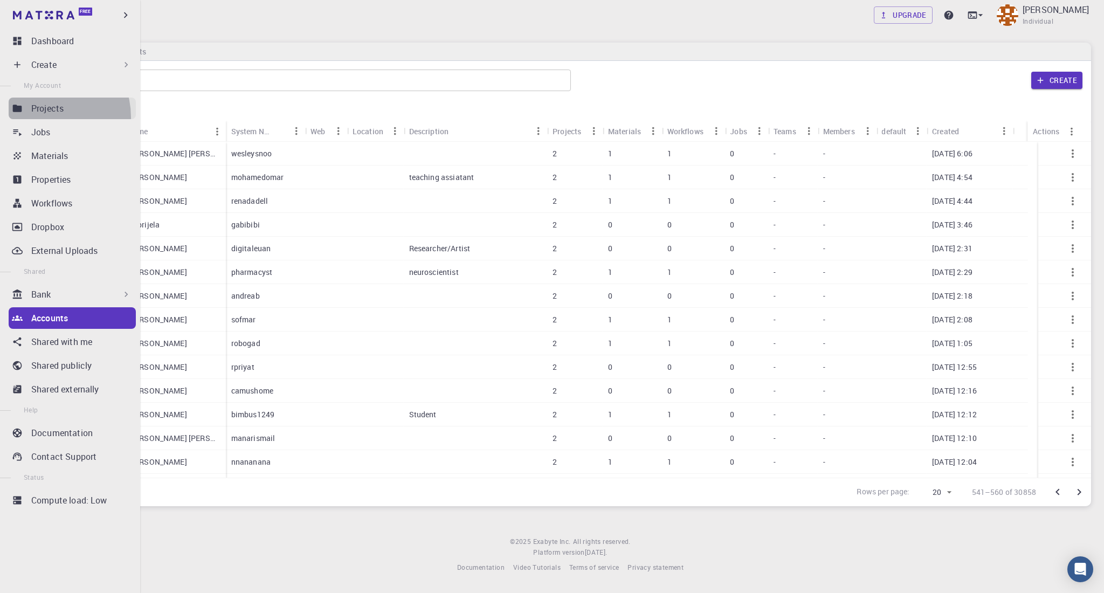
click at [45, 118] on link "Projects" at bounding box center [72, 109] width 127 height 22
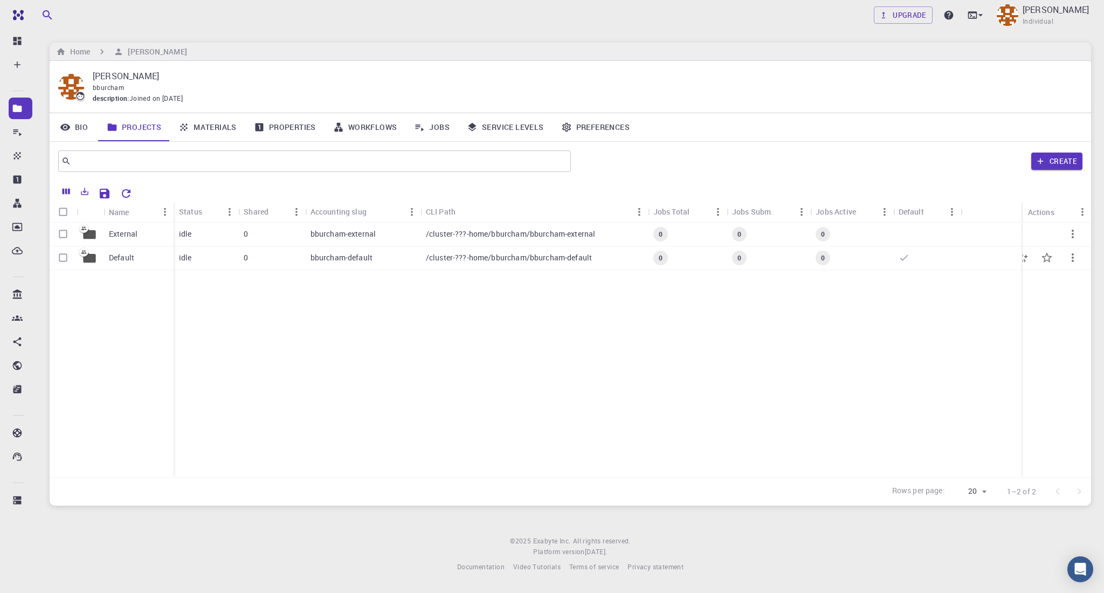
click at [279, 262] on div "0" at bounding box center [271, 258] width 66 height 24
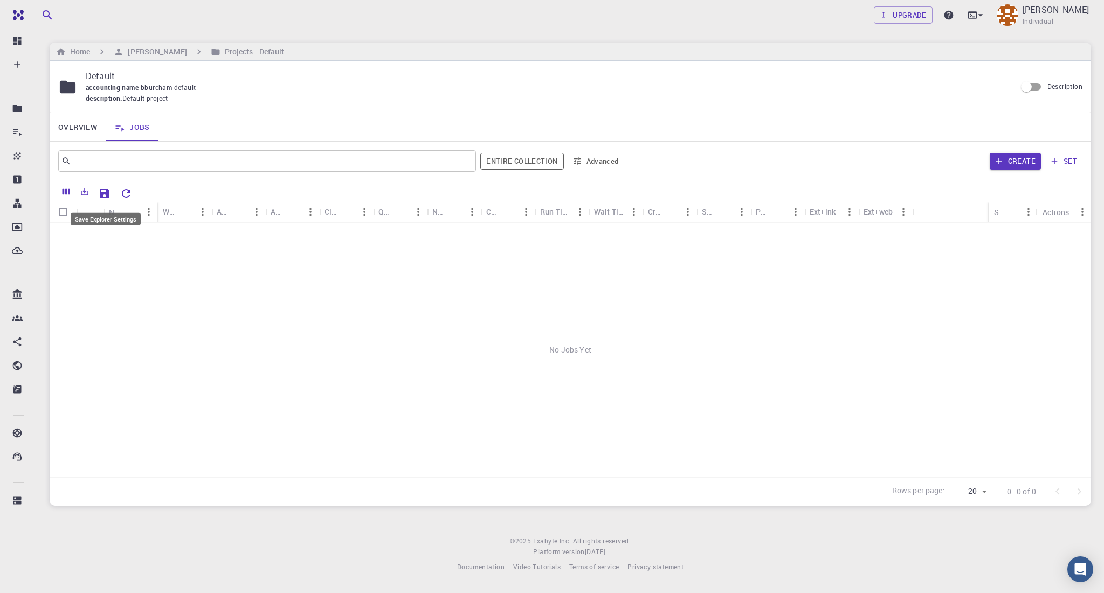
click at [102, 193] on icon "Save Explorer Settings" at bounding box center [105, 194] width 10 height 10
click at [828, 166] on button "Create" at bounding box center [1015, 161] width 51 height 17
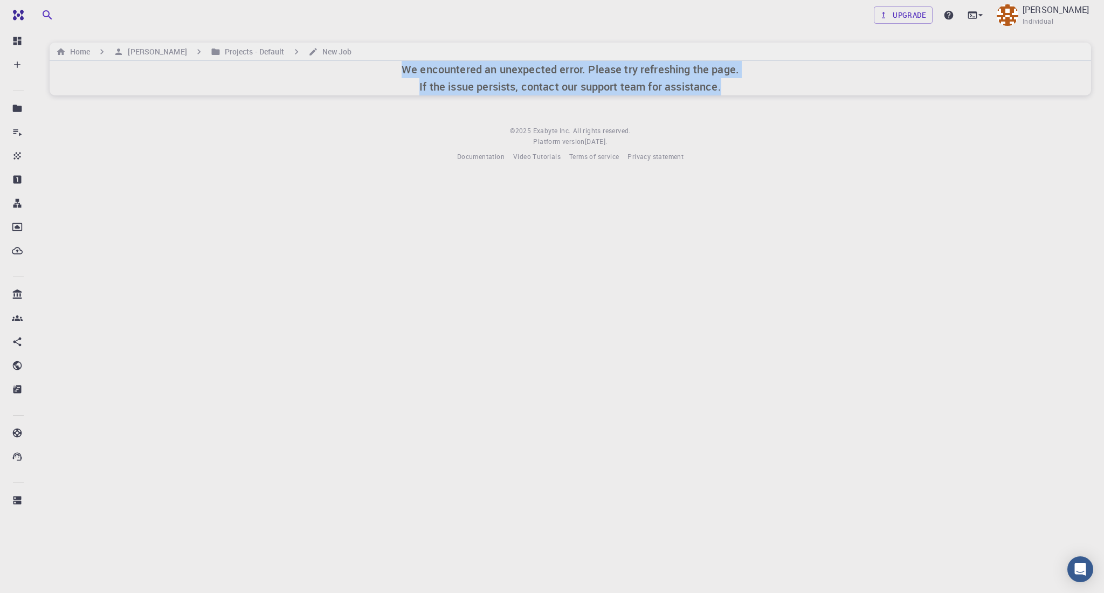
drag, startPoint x: 399, startPoint y: 74, endPoint x: 743, endPoint y: 92, distance: 344.5
click at [743, 92] on div "We encountered an unexpected error. Please try refreshing the page. If the issu…" at bounding box center [571, 78] width 1042 height 35
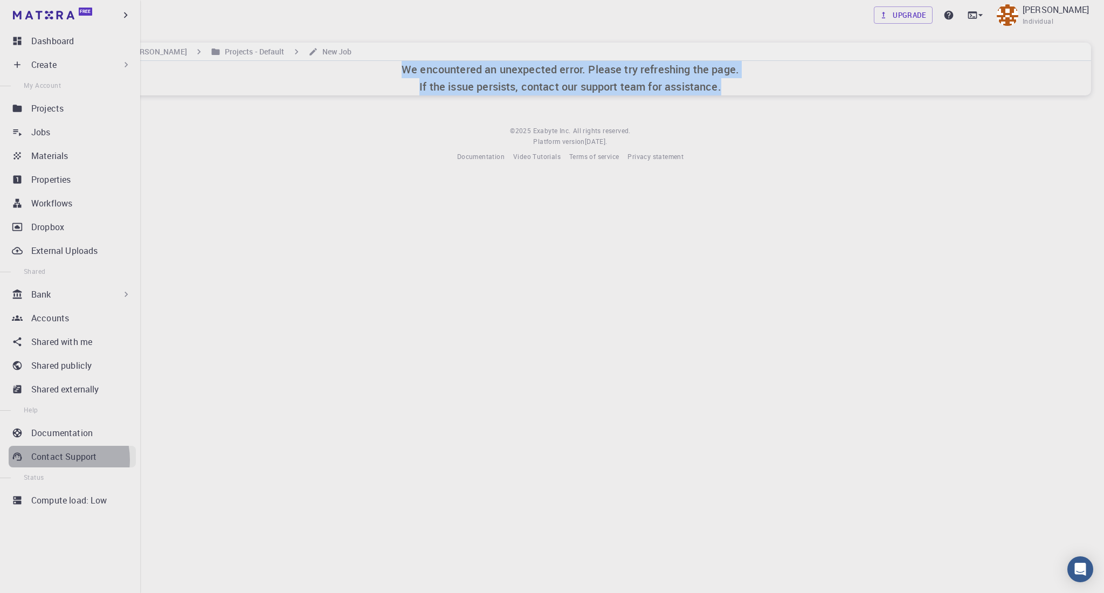
click at [46, 445] on p "Contact Support" at bounding box center [63, 456] width 65 height 13
click at [76, 445] on p "Contact Support" at bounding box center [63, 456] width 65 height 13
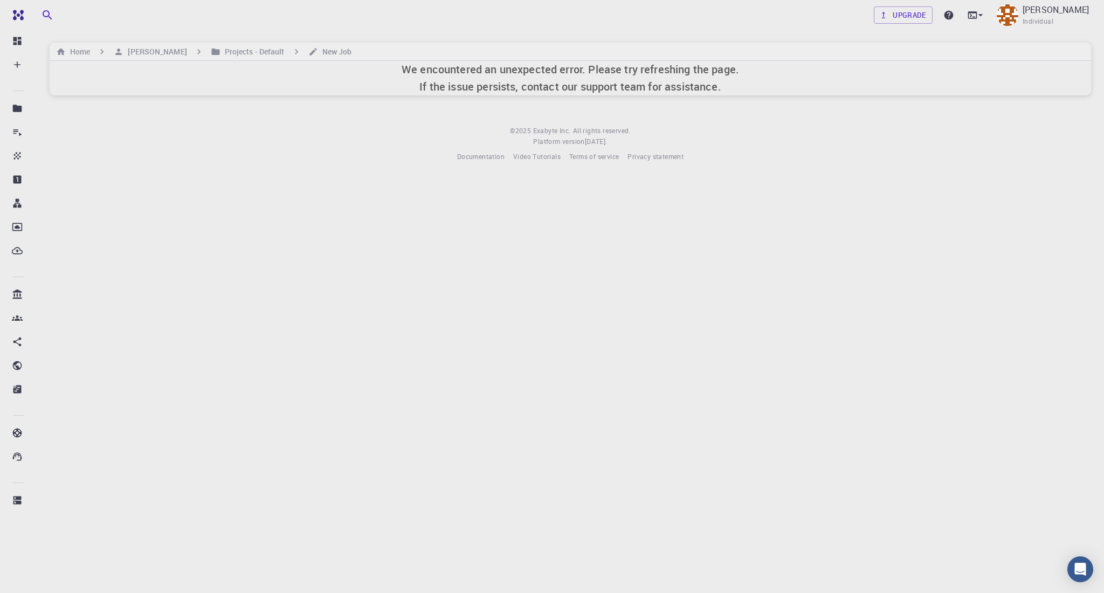
click at [532, 244] on body "Free Dashboard Create New Job New Material Create Material Upload File Import f…" at bounding box center [552, 296] width 1104 height 593
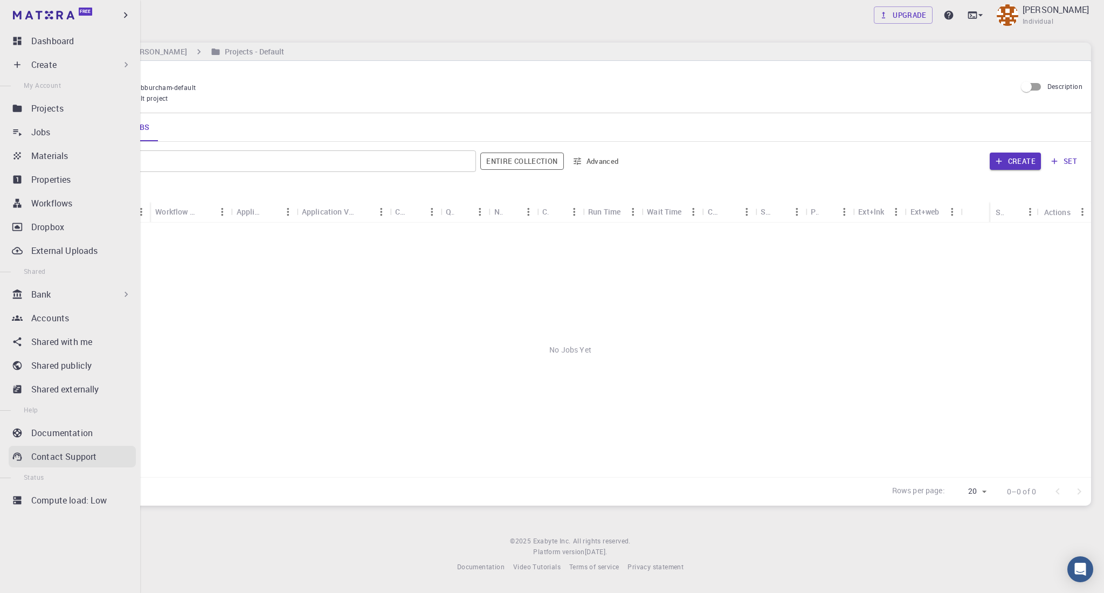
click at [33, 445] on p "Contact Support" at bounding box center [63, 456] width 65 height 13
click at [81, 17] on link "Free" at bounding box center [54, 14] width 86 height 17
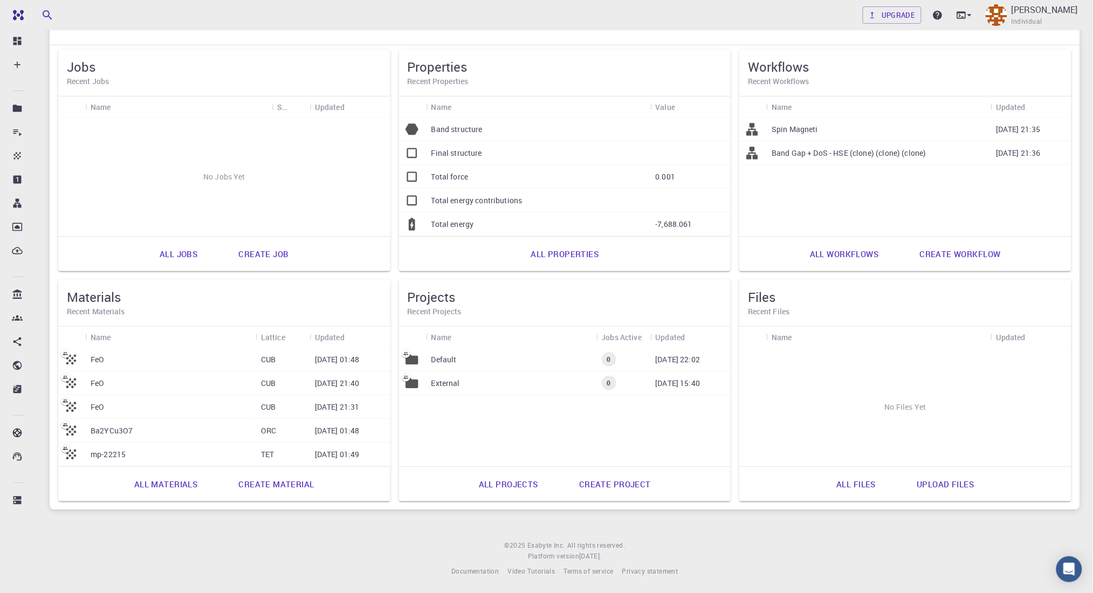
scroll to position [73, 0]
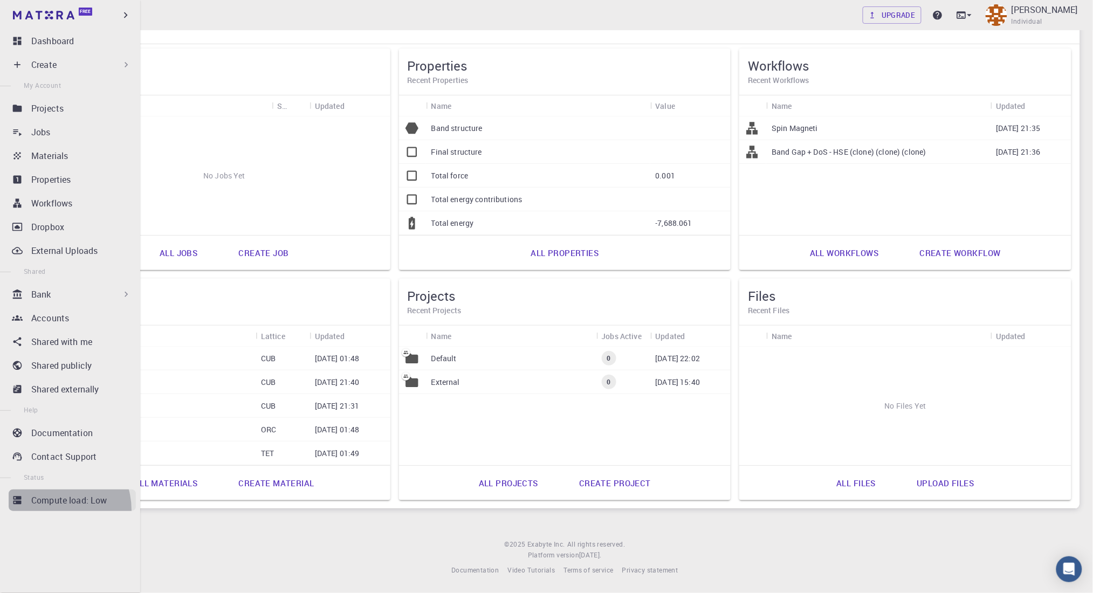
click at [53, 445] on link "Compute load: Low" at bounding box center [72, 501] width 127 height 22
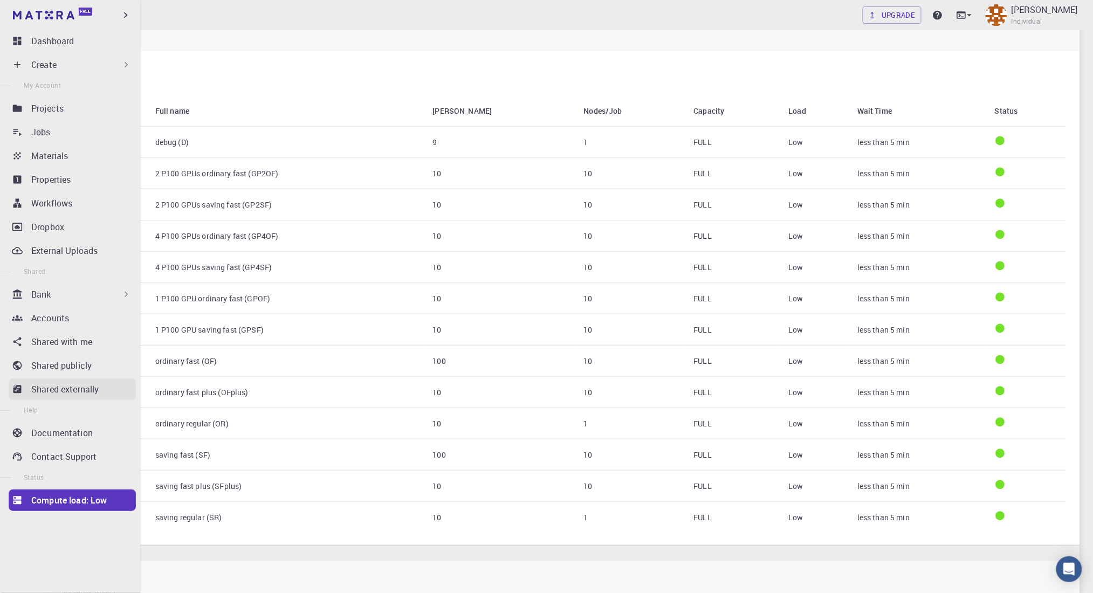
click at [76, 395] on p "Shared externally" at bounding box center [65, 389] width 68 height 13
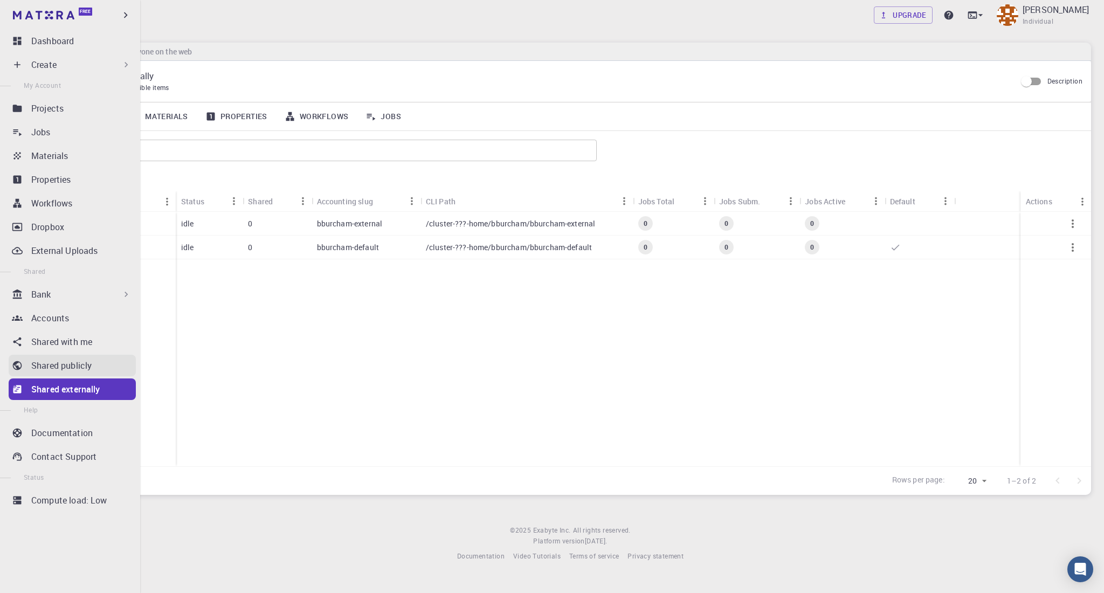
click at [78, 355] on link "Shared publicly" at bounding box center [72, 366] width 127 height 22
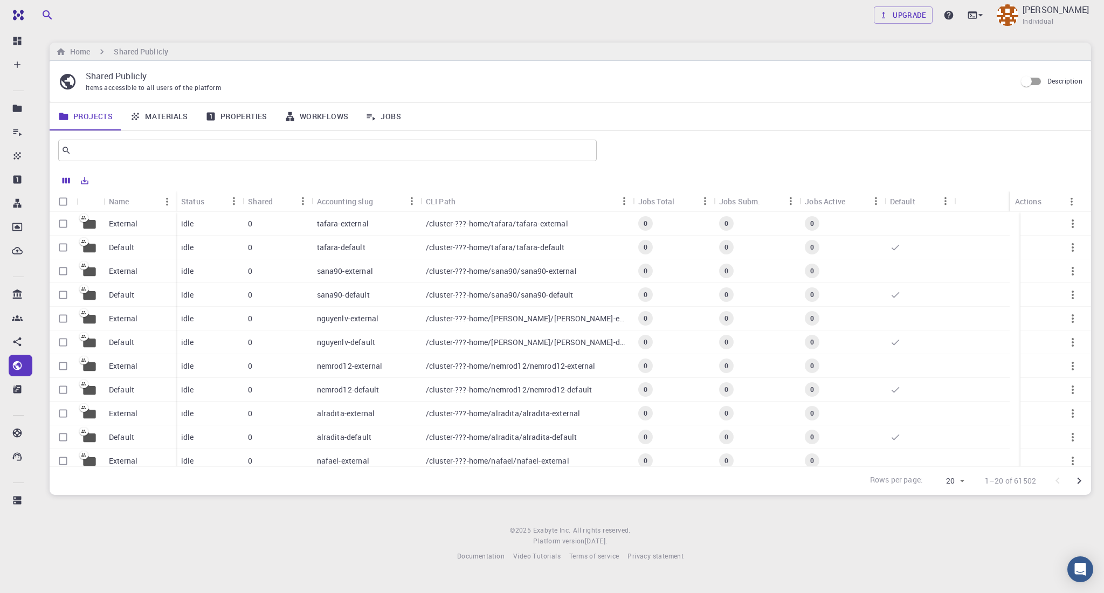
click at [493, 250] on p "/cluster-???-home/tafara/tafara-default" at bounding box center [495, 247] width 139 height 11
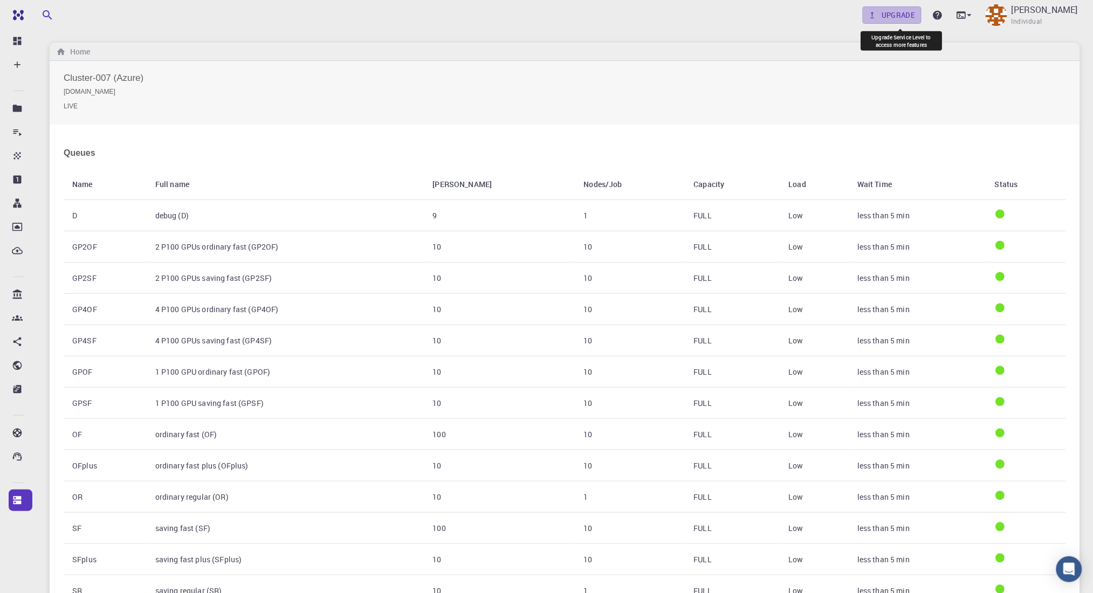
click at [828, 24] on div "Upgrade [PERSON_NAME] Individual" at bounding box center [971, 15] width 217 height 28
click at [828, 11] on link "Upgrade" at bounding box center [892, 14] width 59 height 17
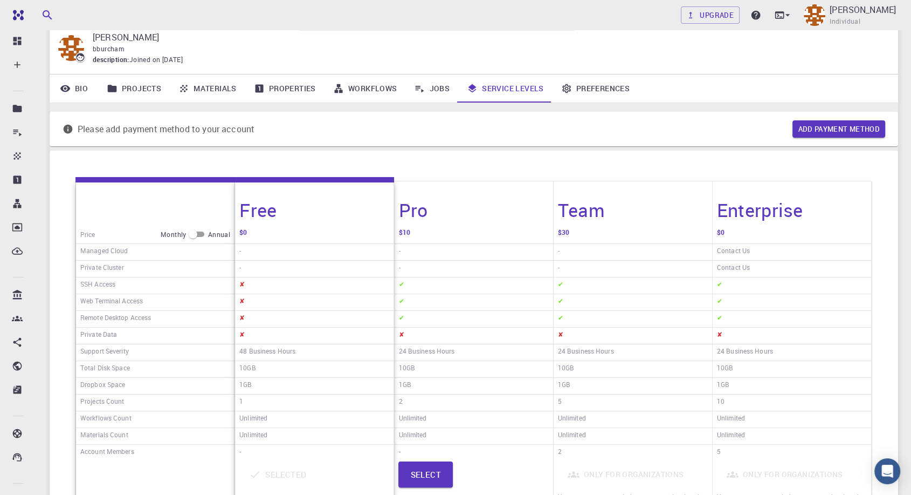
scroll to position [60, 0]
